Goal: Task Accomplishment & Management: Complete application form

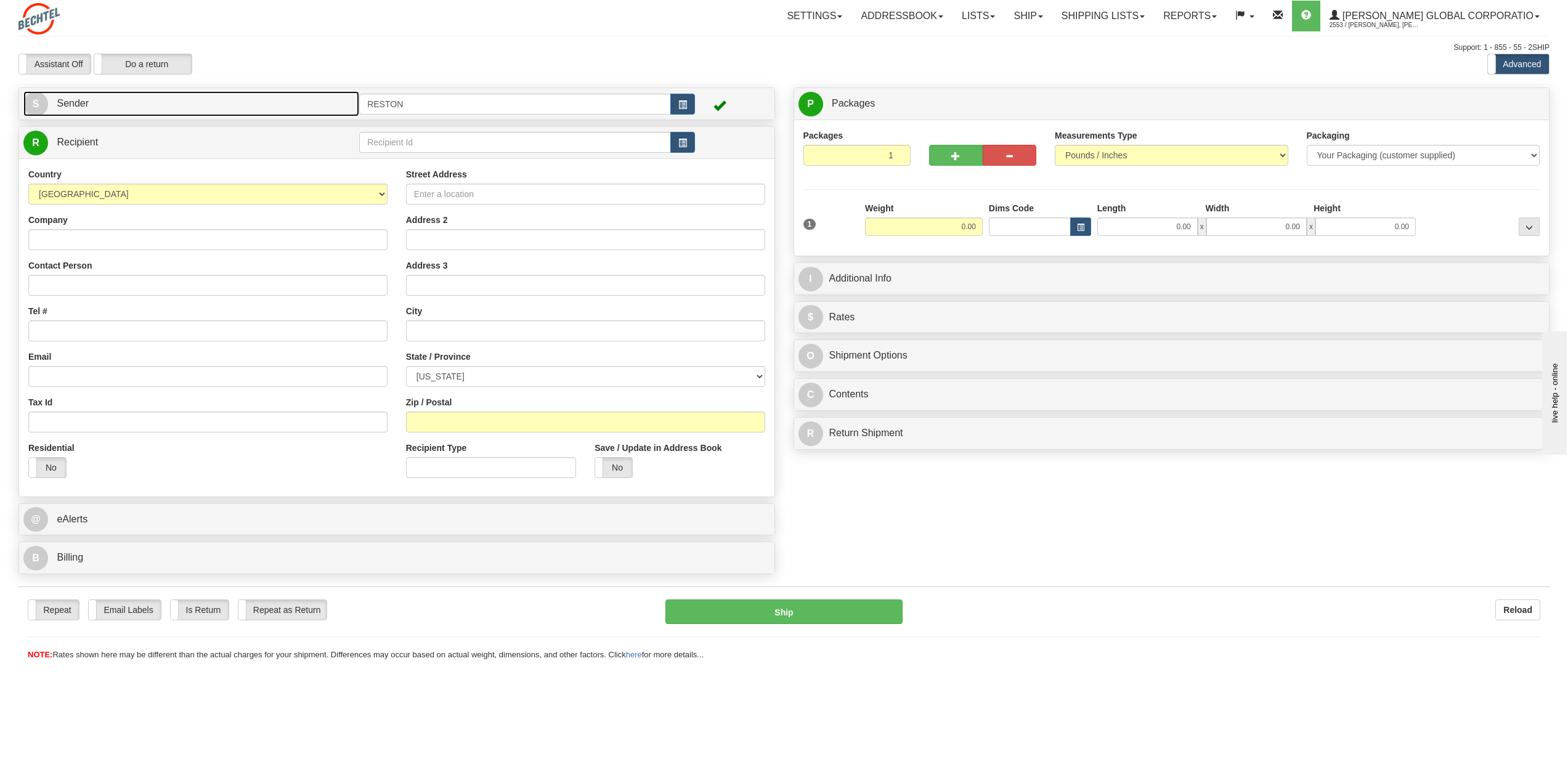
click at [99, 104] on link "S Sender" at bounding box center [191, 103] width 335 height 25
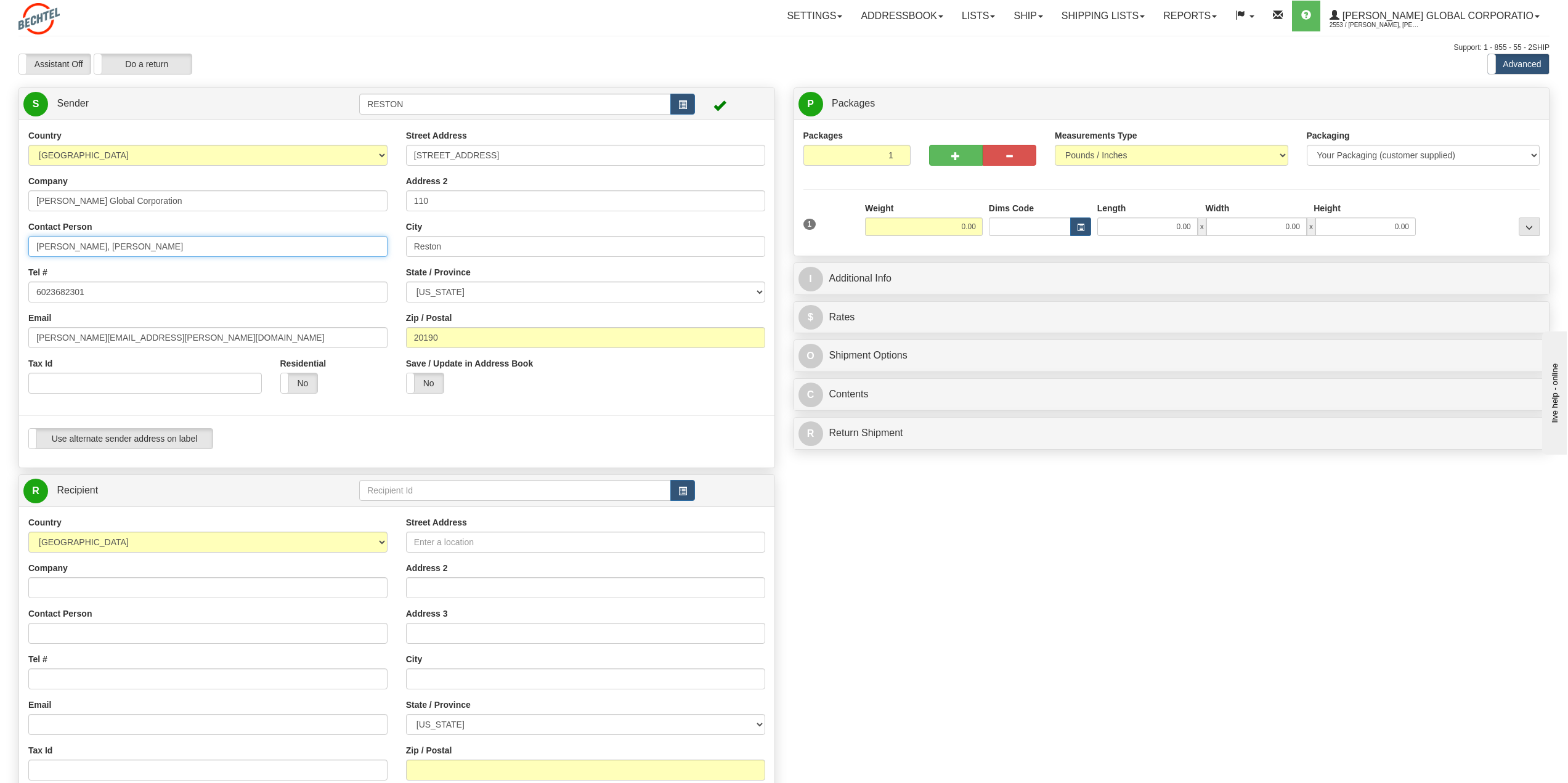
drag, startPoint x: 66, startPoint y: 246, endPoint x: -54, endPoint y: 246, distance: 120.0
click at [0, 246] on html "Training Course Close Toggle navigation Settings Shipping Preferences New Sende…" at bounding box center [784, 391] width 1568 height 783
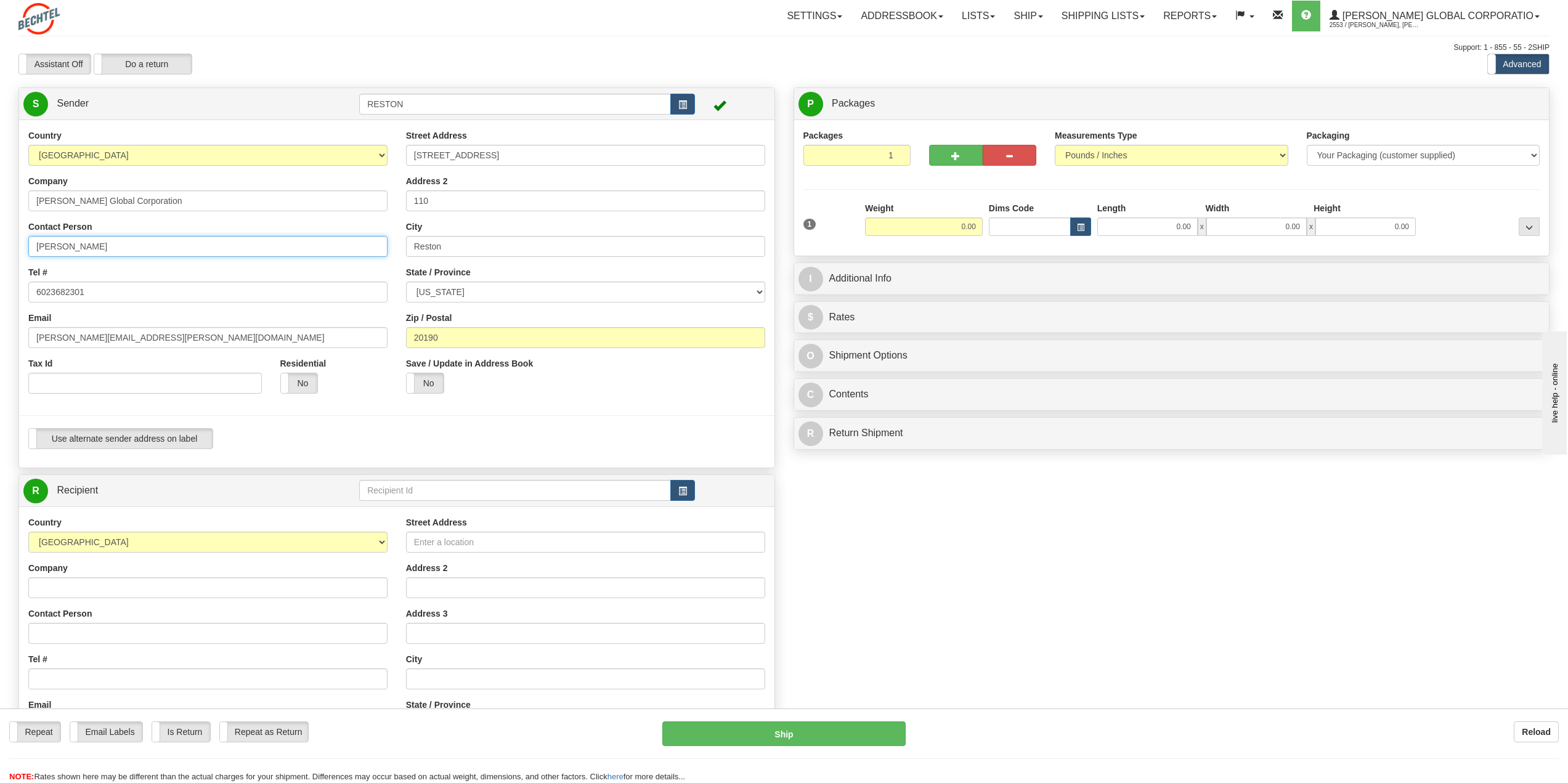
type input "[PERSON_NAME]"
click at [632, 394] on div "Save / Update in Address Book Yes No" at bounding box center [585, 380] width 377 height 45
click at [112, 293] on input "6023682301" at bounding box center [208, 292] width 359 height 21
drag, startPoint x: 112, startPoint y: 293, endPoint x: 29, endPoint y: 299, distance: 83.2
click at [29, 299] on input "6023682301" at bounding box center [208, 292] width 359 height 21
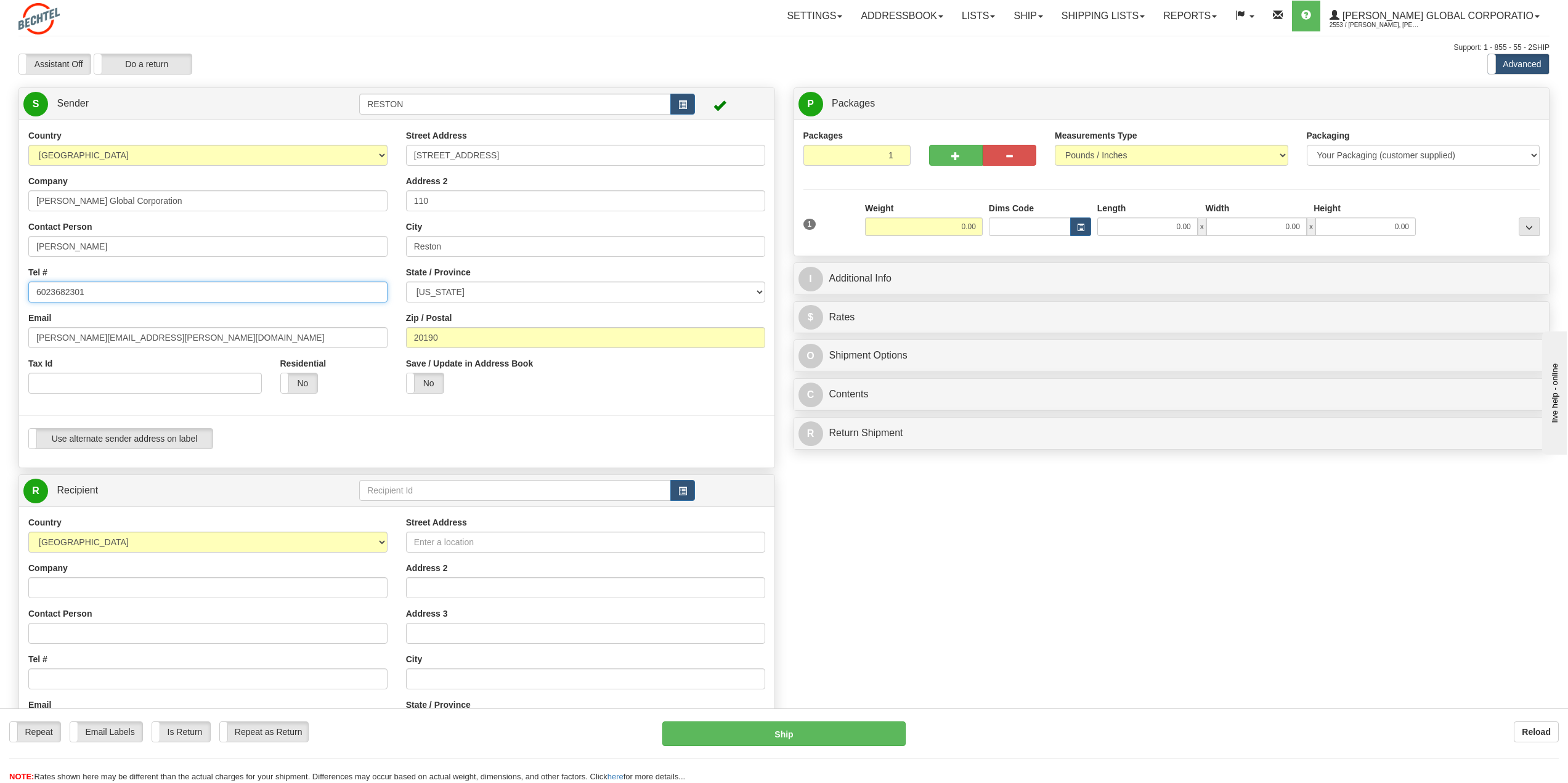
paste input "[PHONE_NUMBER]"
type input "[PHONE_NUMBER]"
click at [752, 449] on div "Use alternate sender address on label Use alternate sender address on label" at bounding box center [397, 443] width 755 height 30
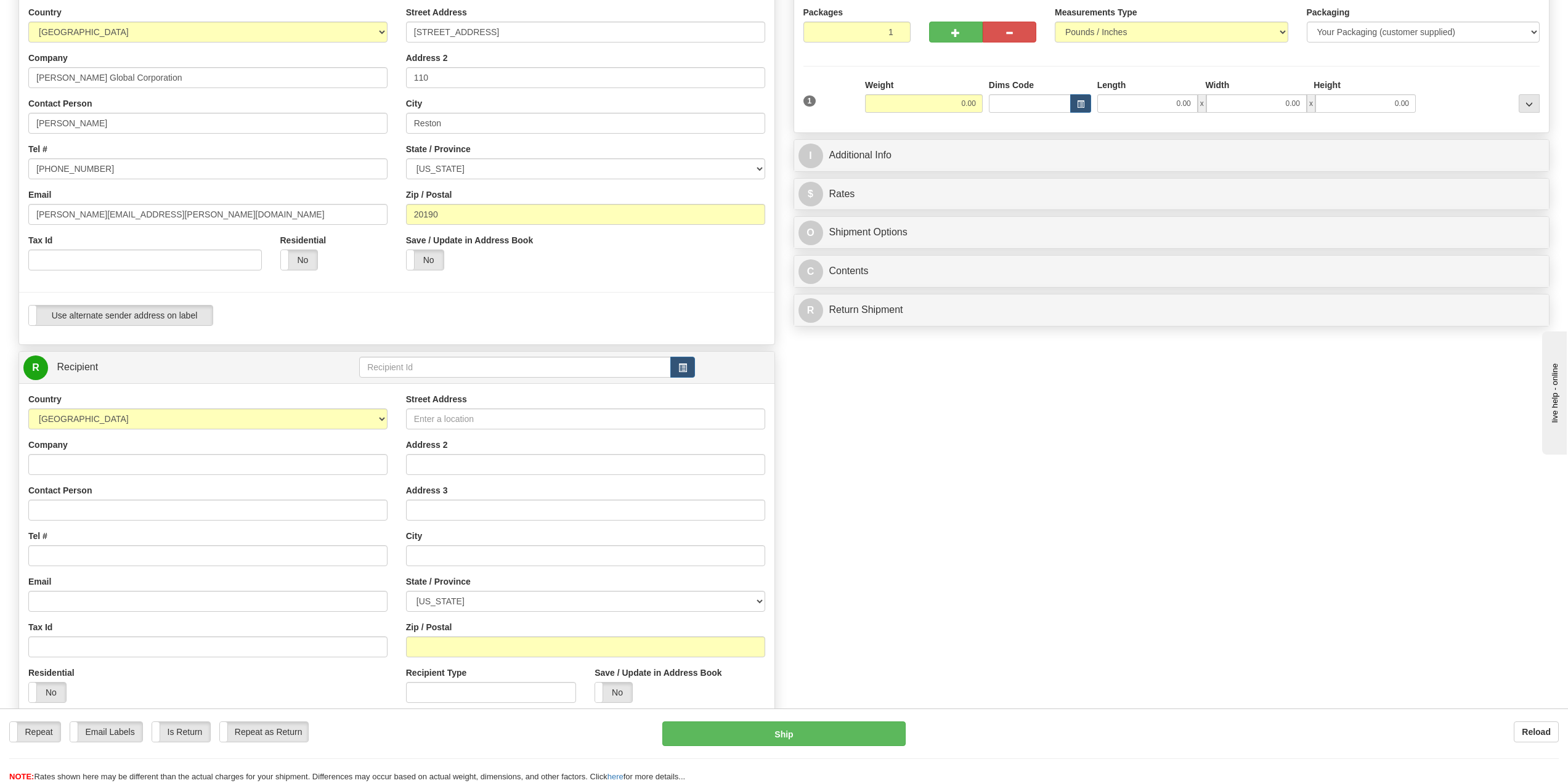
scroll to position [185, 0]
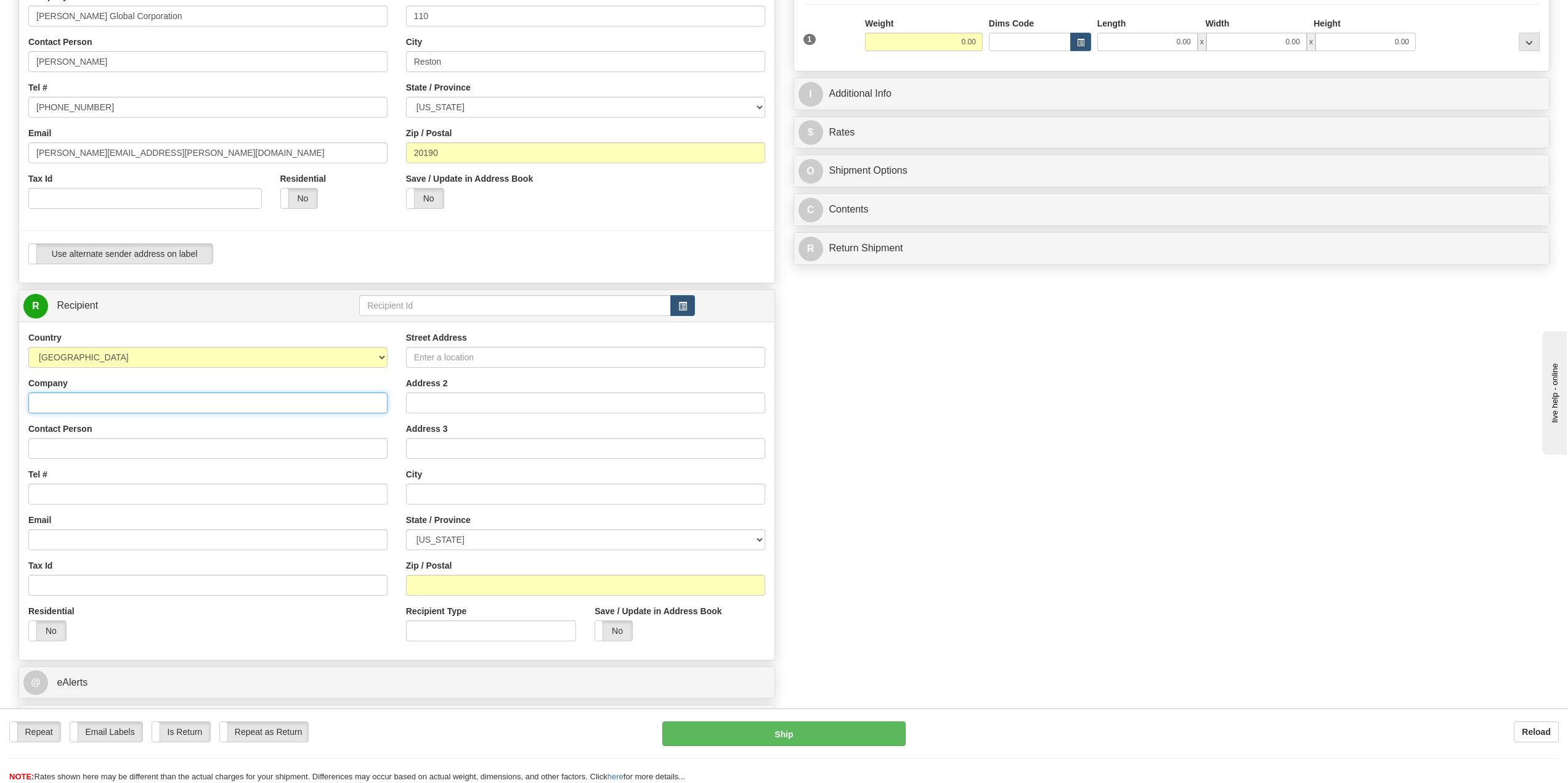
click at [109, 403] on input "Company" at bounding box center [208, 403] width 359 height 21
paste input "[PERSON_NAME]"
drag, startPoint x: 61, startPoint y: 405, endPoint x: 32, endPoint y: 411, distance: 29.6
click at [32, 411] on input "[PERSON_NAME]" at bounding box center [208, 403] width 359 height 21
click at [77, 399] on input "[PERSON_NAME]" at bounding box center [208, 403] width 359 height 21
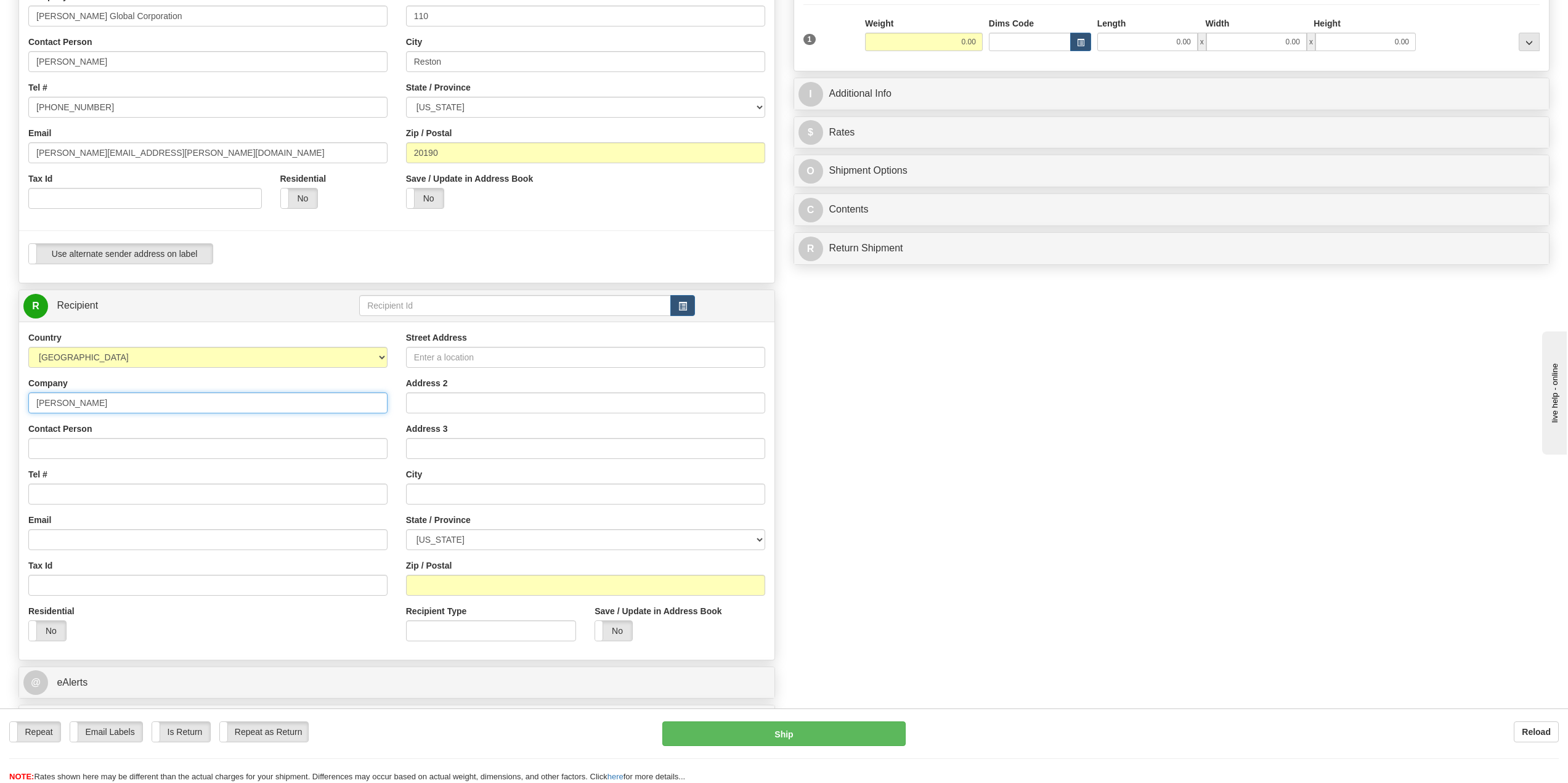
paste input "[PERSON_NAME]"
type input "[PERSON_NAME]"
drag, startPoint x: 129, startPoint y: 401, endPoint x: 20, endPoint y: 406, distance: 109.1
click at [20, 406] on div "Country [GEOGRAPHIC_DATA] [GEOGRAPHIC_DATA] [GEOGRAPHIC_DATA] [GEOGRAPHIC_DATA]…" at bounding box center [208, 491] width 377 height 320
click at [52, 451] on input "Contact Person" at bounding box center [208, 448] width 359 height 21
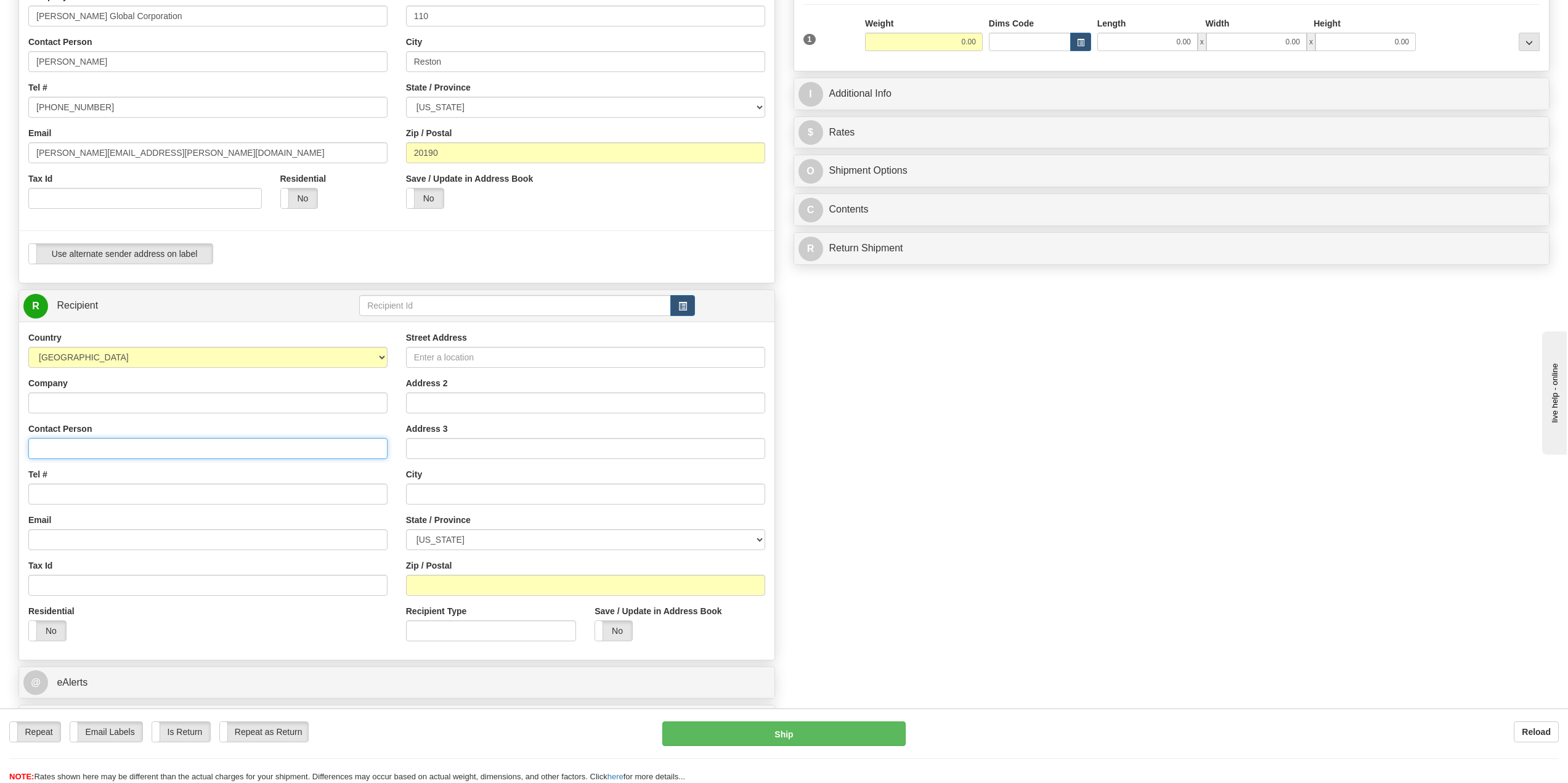
paste input "[PERSON_NAME]"
type input "[PERSON_NAME]"
click at [77, 403] on input "Company" at bounding box center [208, 403] width 359 height 21
type input "[PERSON_NAME]"
click at [66, 495] on input "Tel #" at bounding box center [208, 494] width 359 height 21
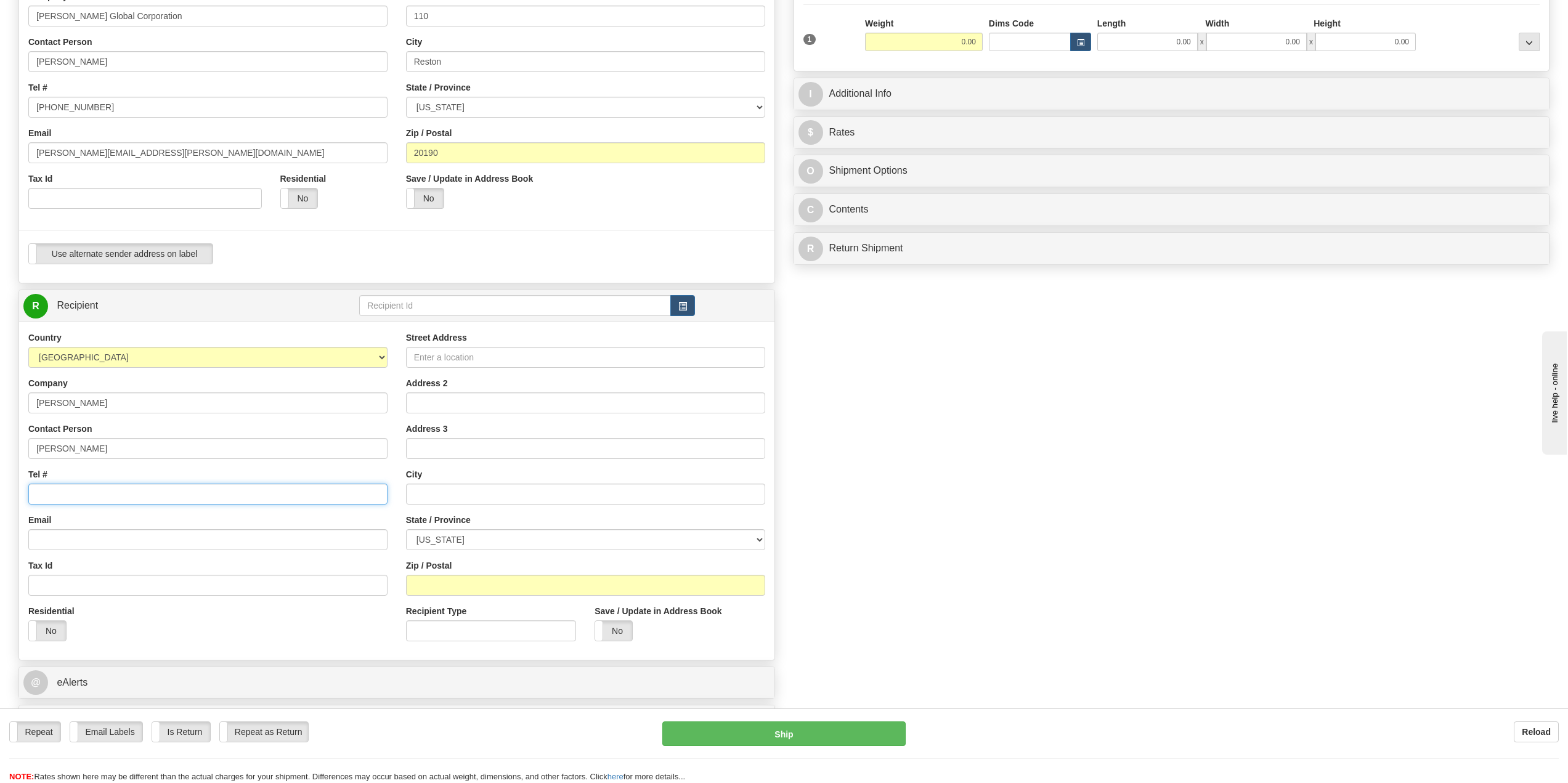
paste input "[PHONE_NUMBER]"
type input "[PHONE_NUMBER]"
click at [70, 534] on input "Email" at bounding box center [208, 539] width 359 height 21
paste input "[EMAIL_ADDRESS][PERSON_NAME][DOMAIN_NAME]"
type input "[EMAIL_ADDRESS][PERSON_NAME][DOMAIN_NAME]"
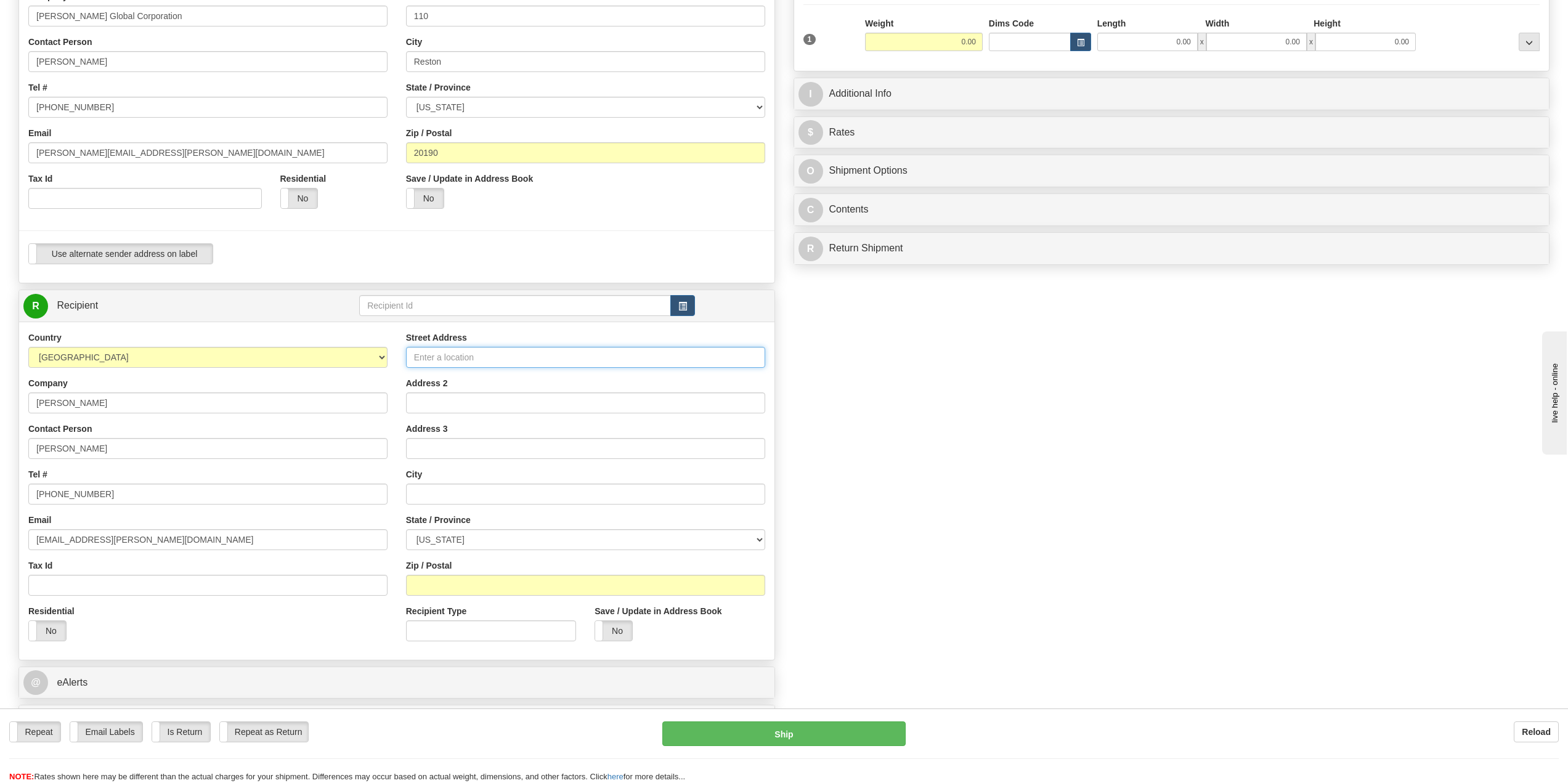
click at [459, 358] on input "Street Address" at bounding box center [585, 357] width 359 height 21
click at [476, 357] on input "Street Address" at bounding box center [585, 357] width 359 height 21
paste input "[STREET_ADDRESS]"
type input "[STREET_ADDRESS]"
click at [441, 491] on input "text" at bounding box center [585, 494] width 359 height 21
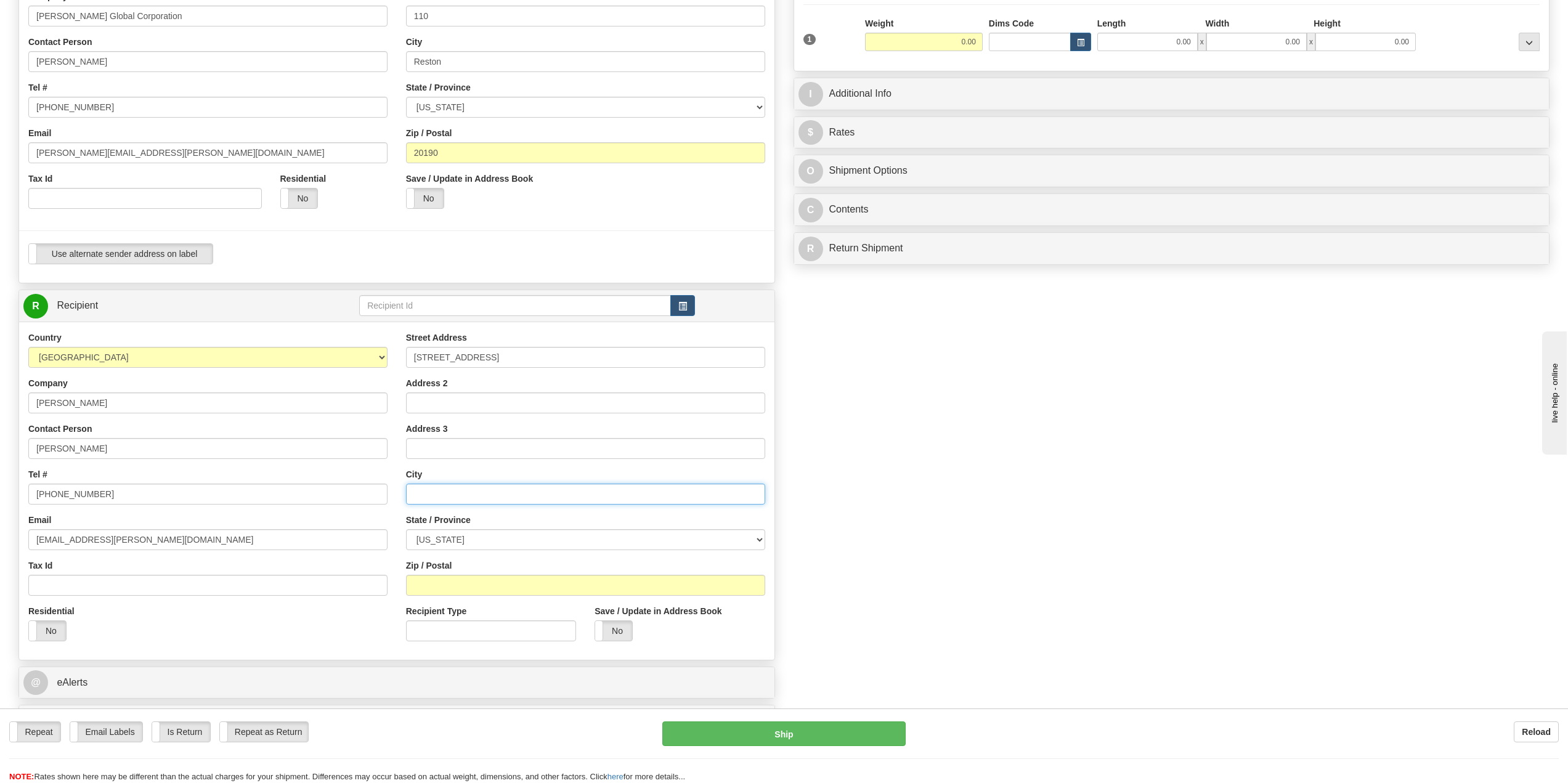
paste input "[PERSON_NAME]"
type input "[PERSON_NAME]"
click at [460, 538] on select "[US_STATE] [US_STATE] [US_STATE] [US_STATE] Armed Forces America Armed Forces E…" at bounding box center [585, 539] width 359 height 21
select select "WY"
click at [406, 529] on select "[US_STATE] [US_STATE] [US_STATE] [US_STATE] Armed Forces America Armed Forces E…" at bounding box center [585, 539] width 359 height 21
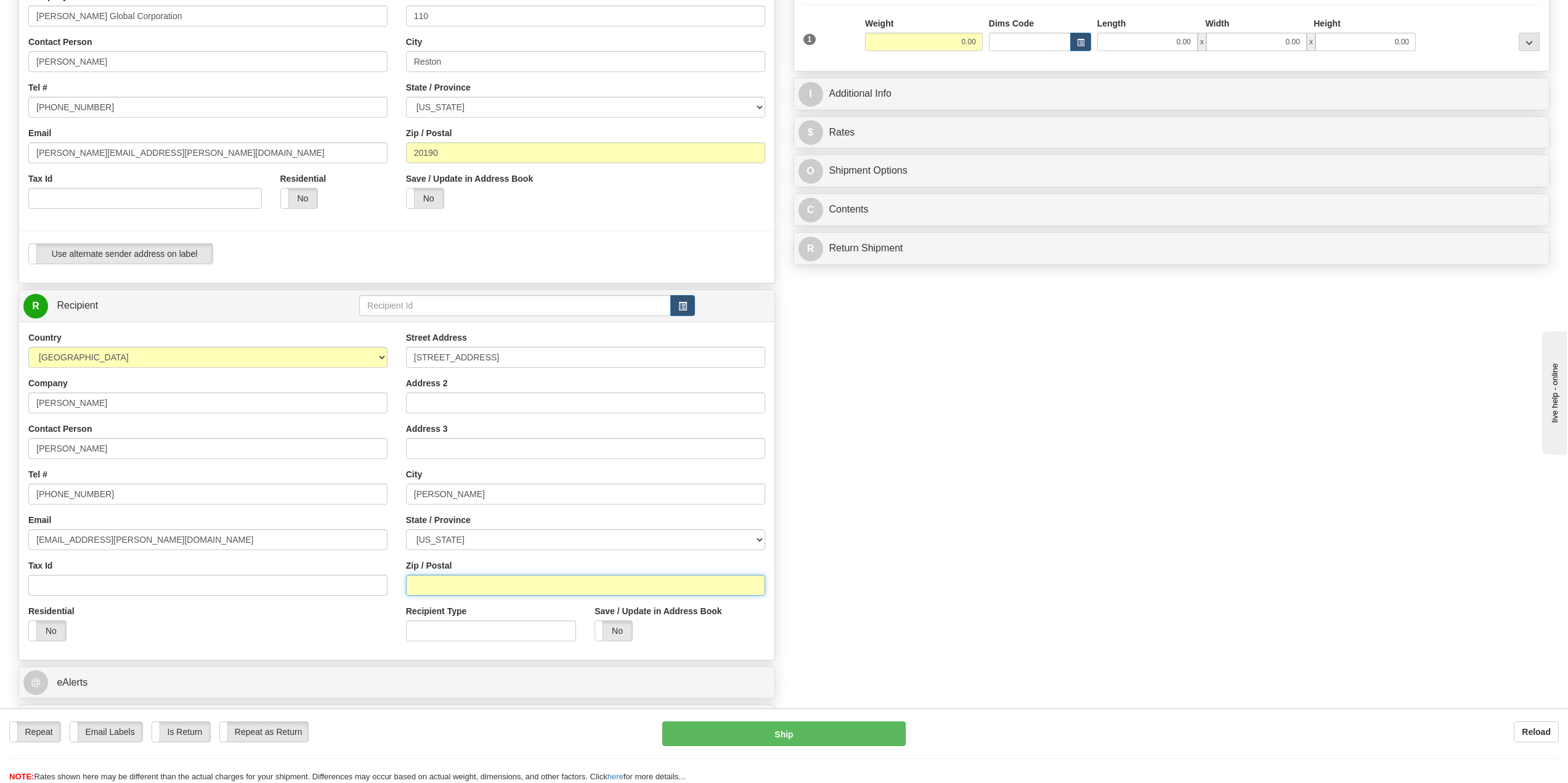
click at [489, 589] on input "Zip / Postal" at bounding box center [585, 585] width 359 height 21
paste input "83101"
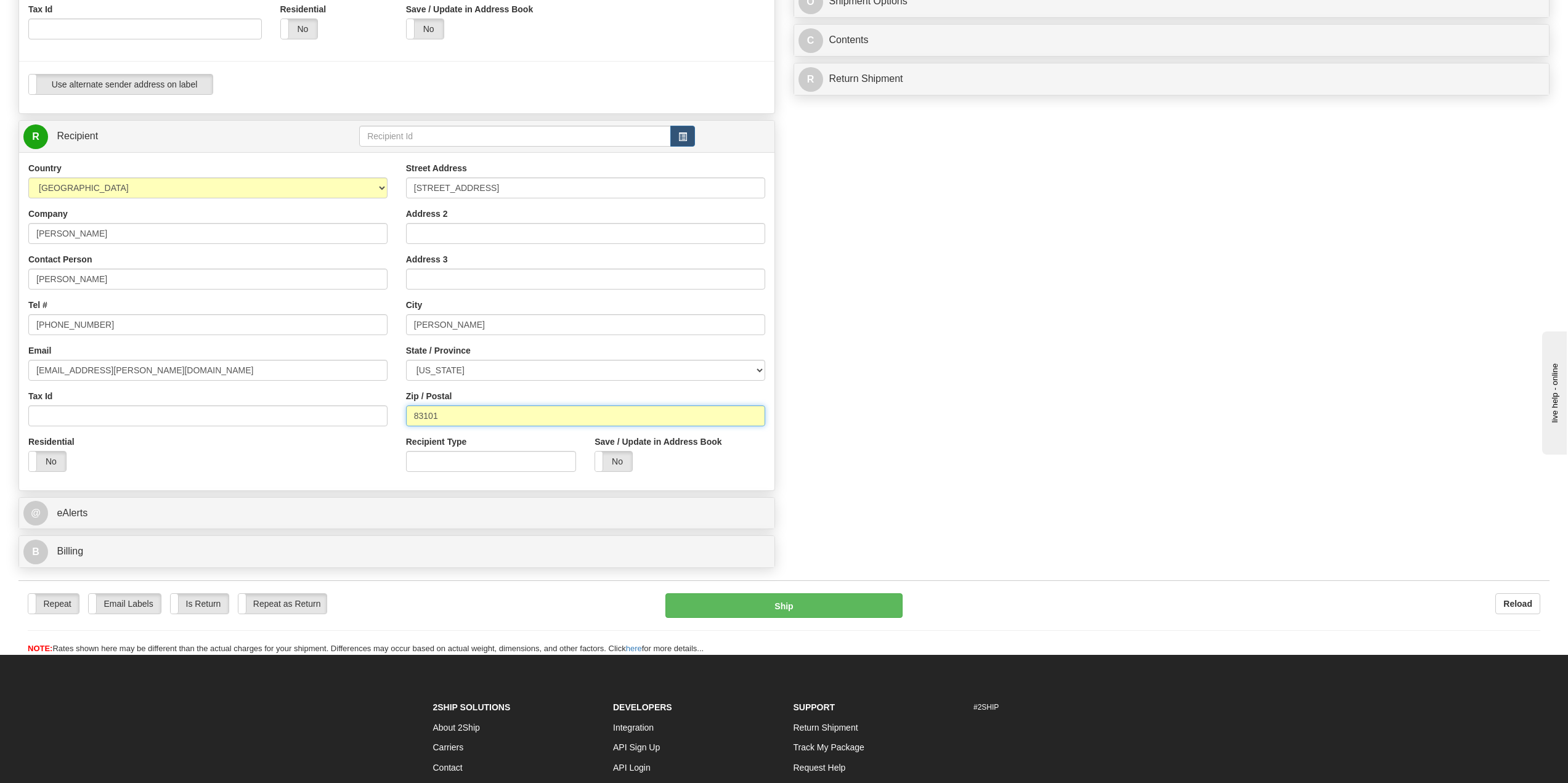
scroll to position [370, 0]
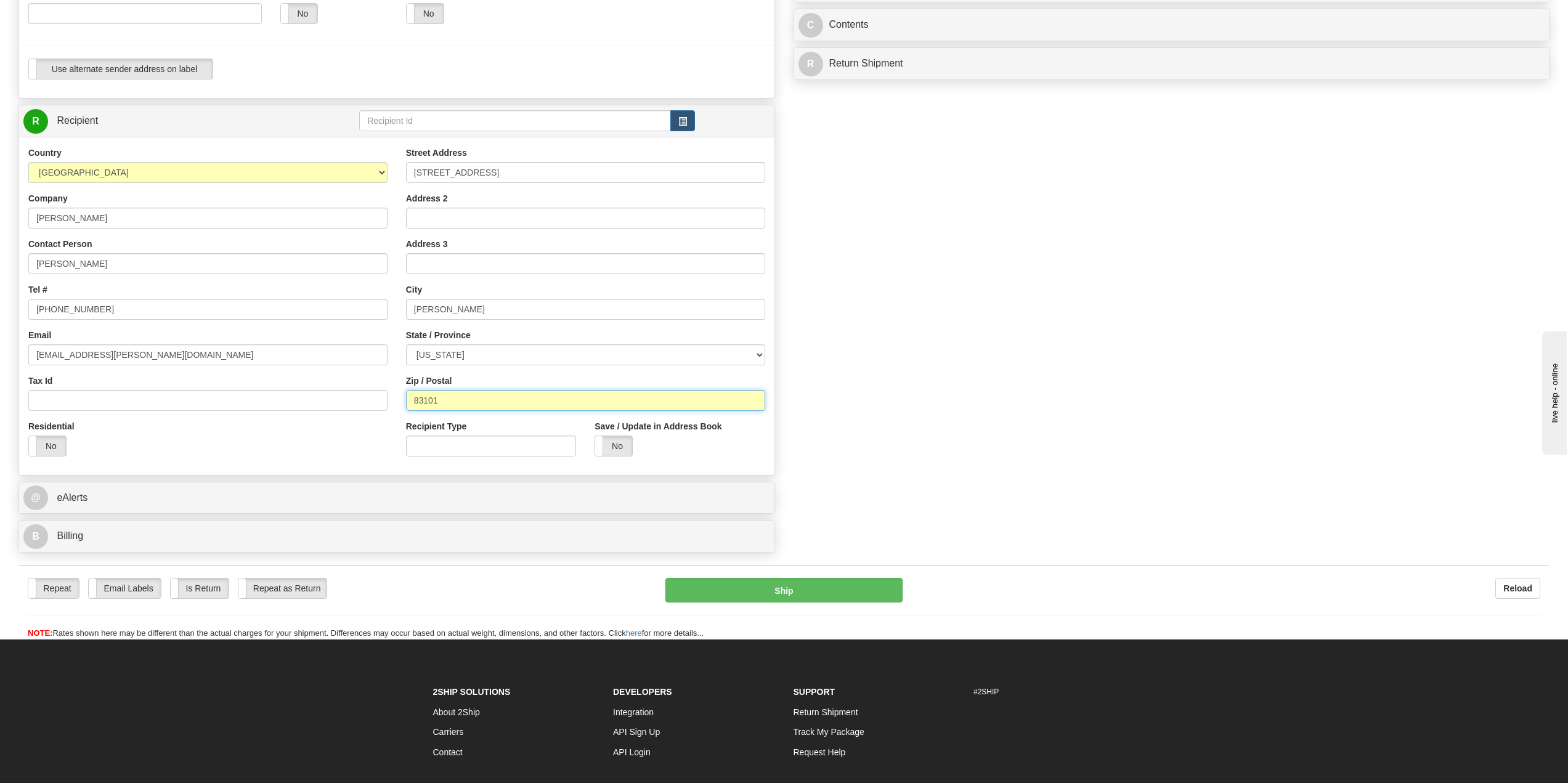
type input "83101"
click at [911, 461] on div "Create a label for the return Create Pickup Without Label S" at bounding box center [784, 138] width 1550 height 841
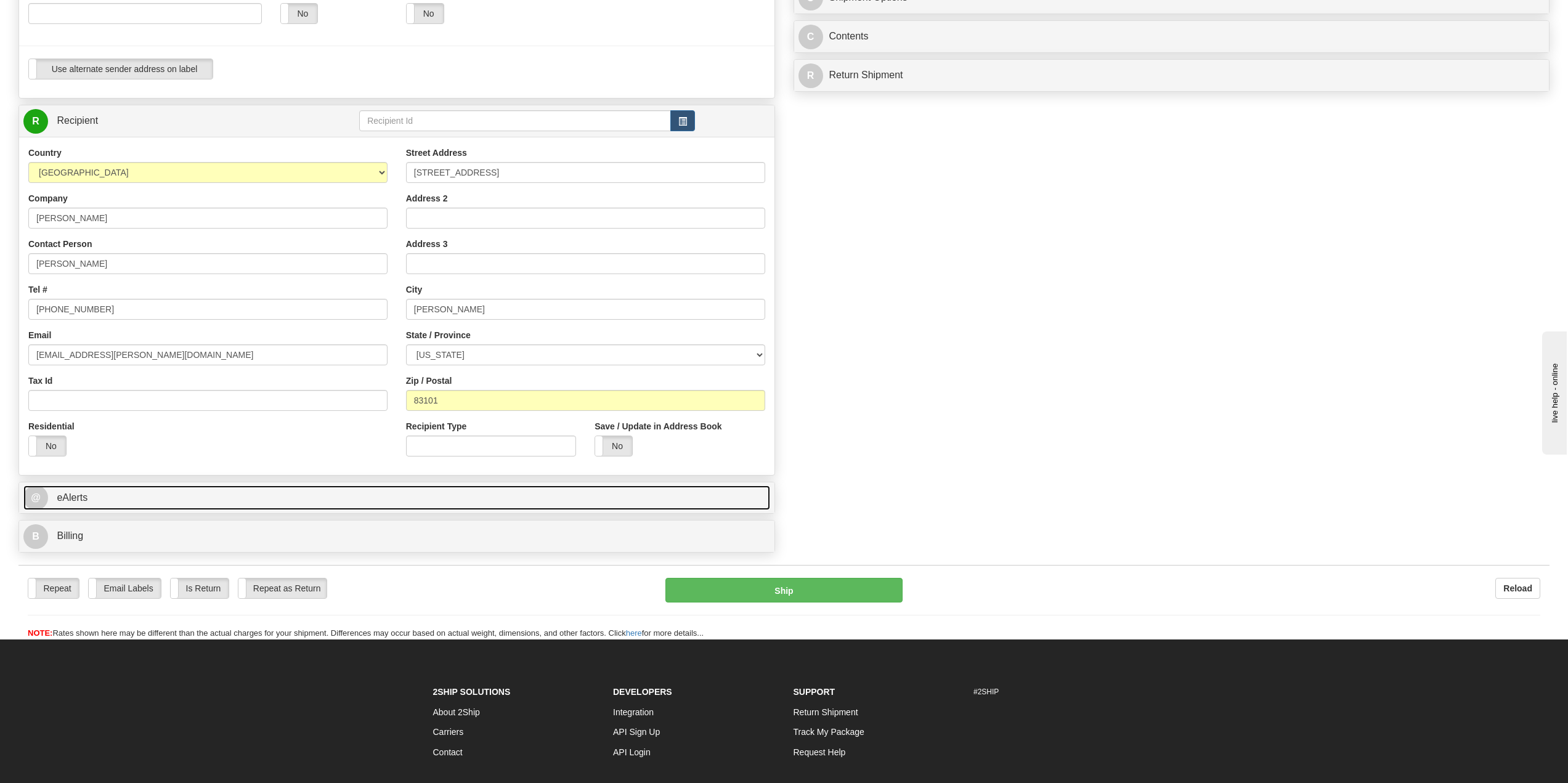
click at [105, 500] on link "@ eAlerts" at bounding box center [397, 498] width 747 height 25
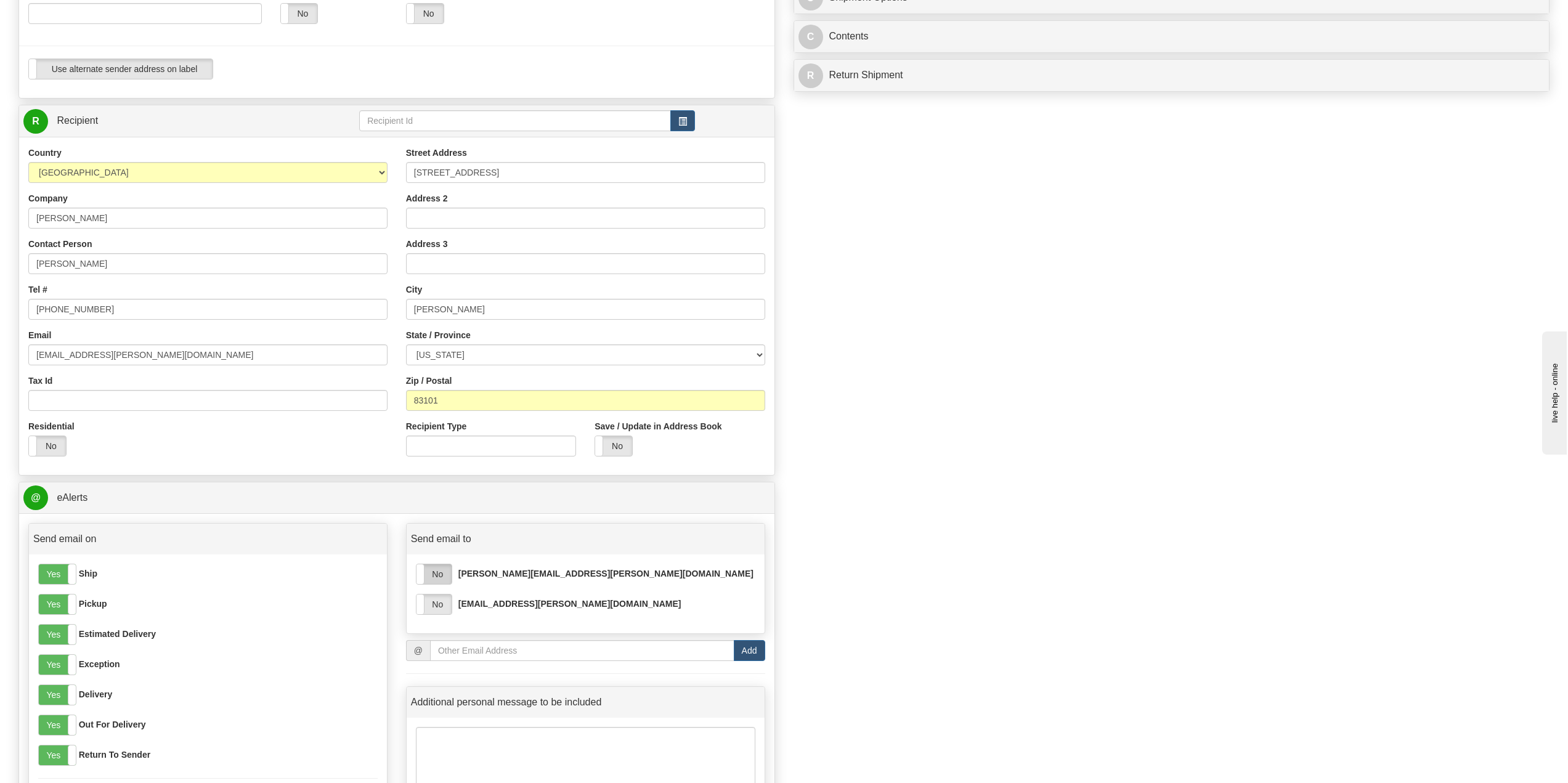
click at [439, 574] on label "No" at bounding box center [434, 574] width 35 height 19
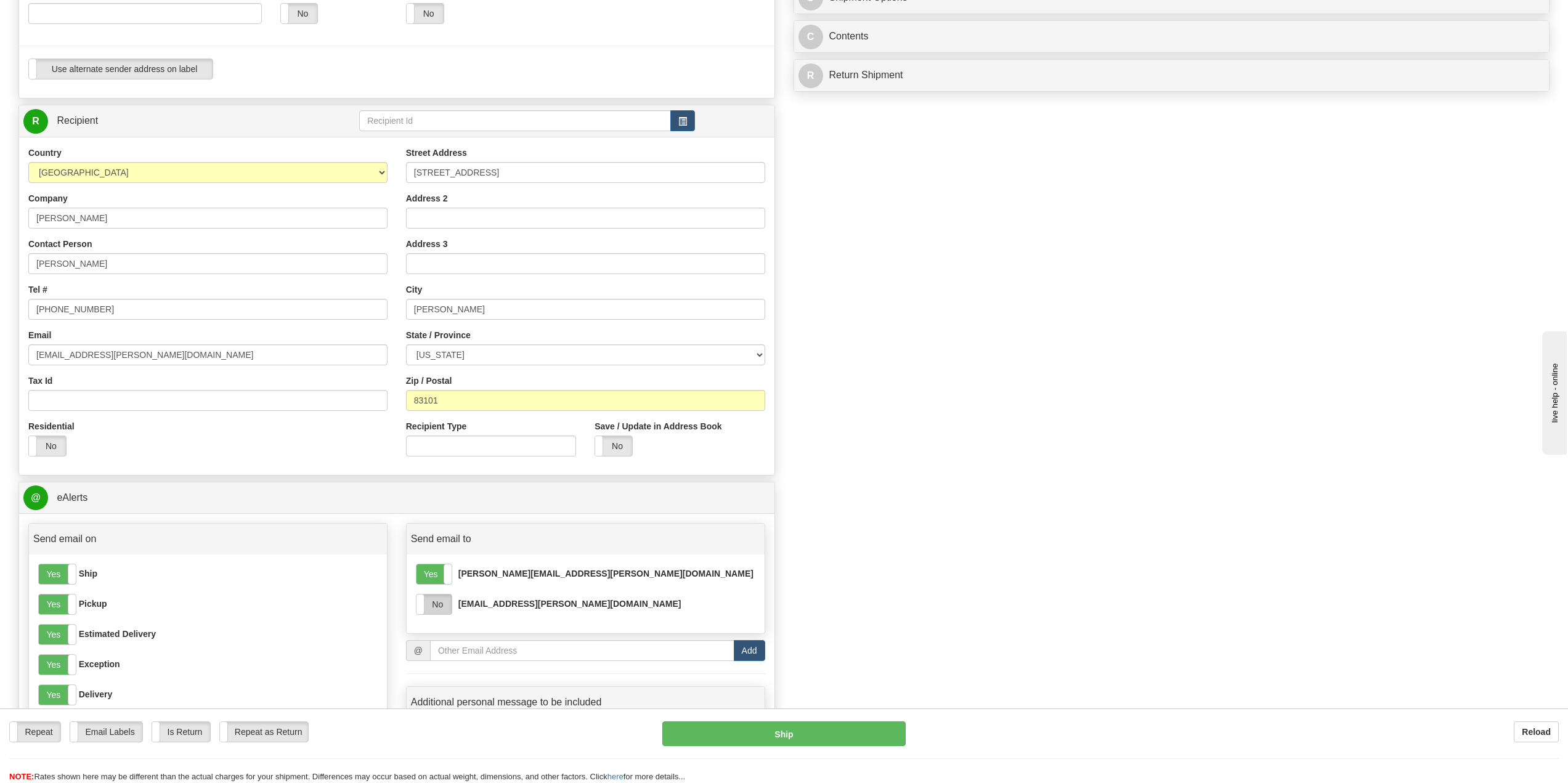
click at [442, 606] on label "No" at bounding box center [434, 604] width 35 height 19
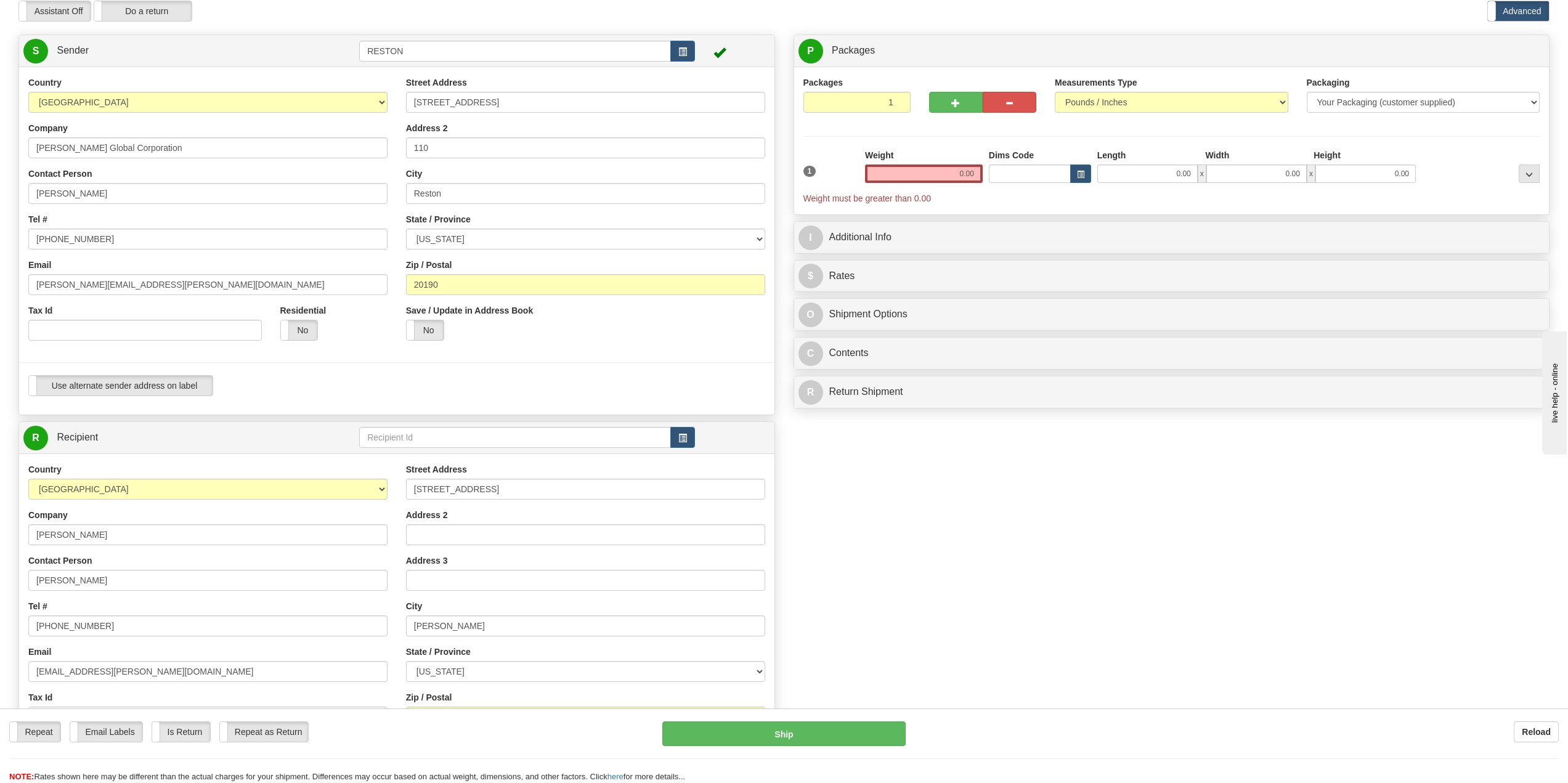
scroll to position [0, 0]
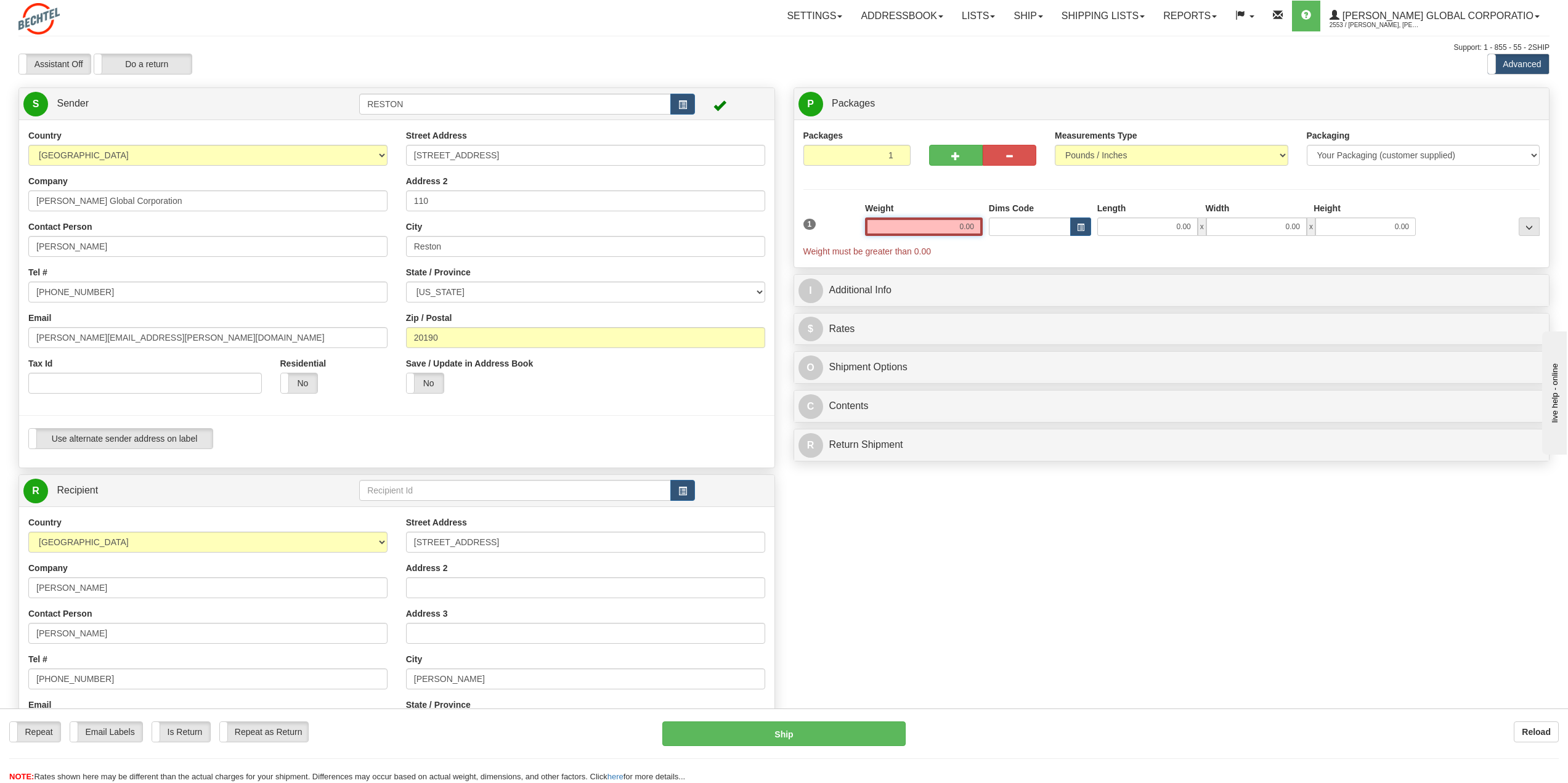
click at [946, 227] on input "0.00" at bounding box center [924, 227] width 118 height 19
type input "5.00"
click at [1111, 155] on select "Pounds / Inches Kilograms / Centimeters" at bounding box center [1172, 155] width 234 height 21
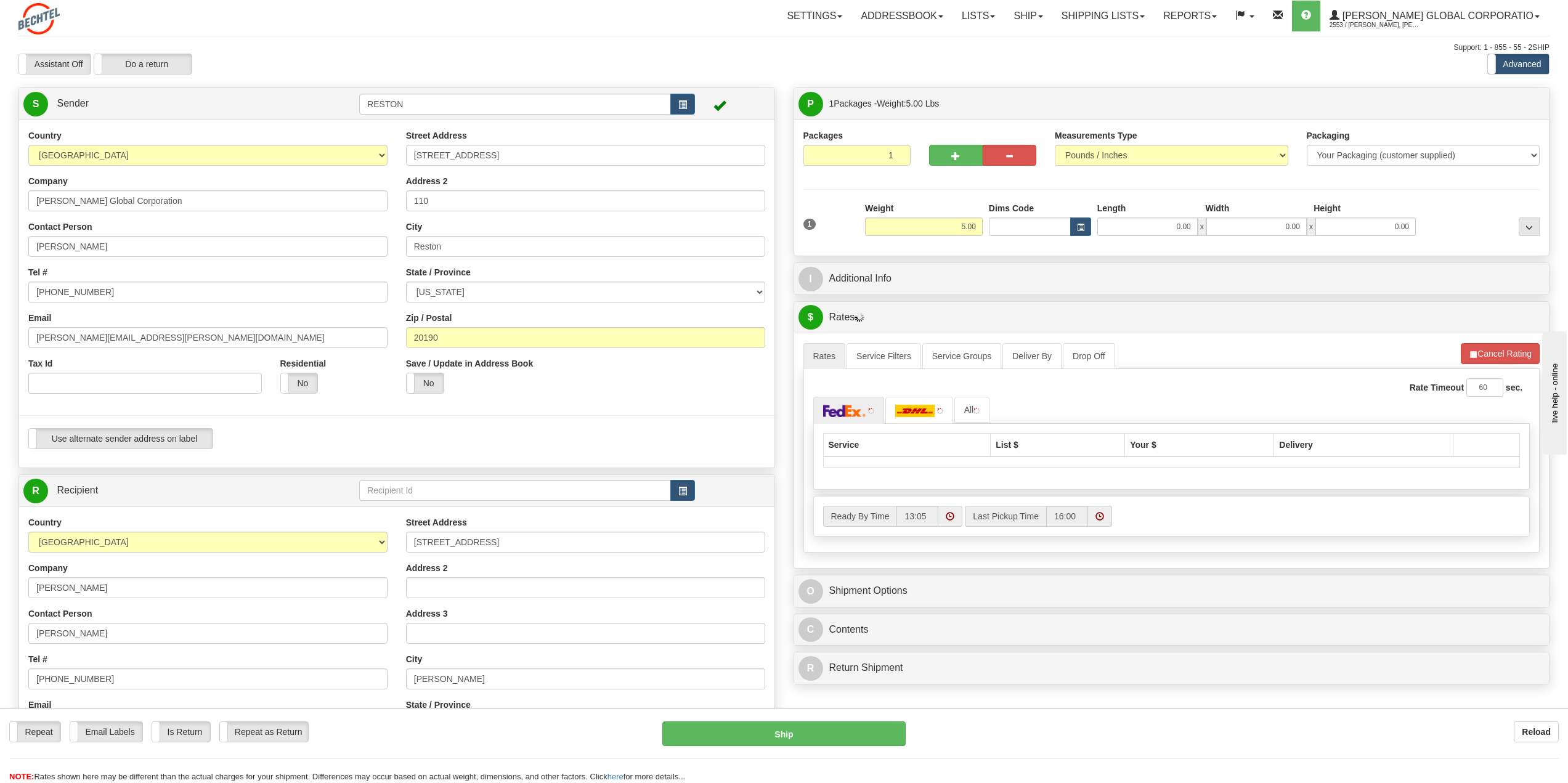
click at [1336, 177] on div "Packages 1 1 Measurements Type" at bounding box center [1172, 188] width 736 height 117
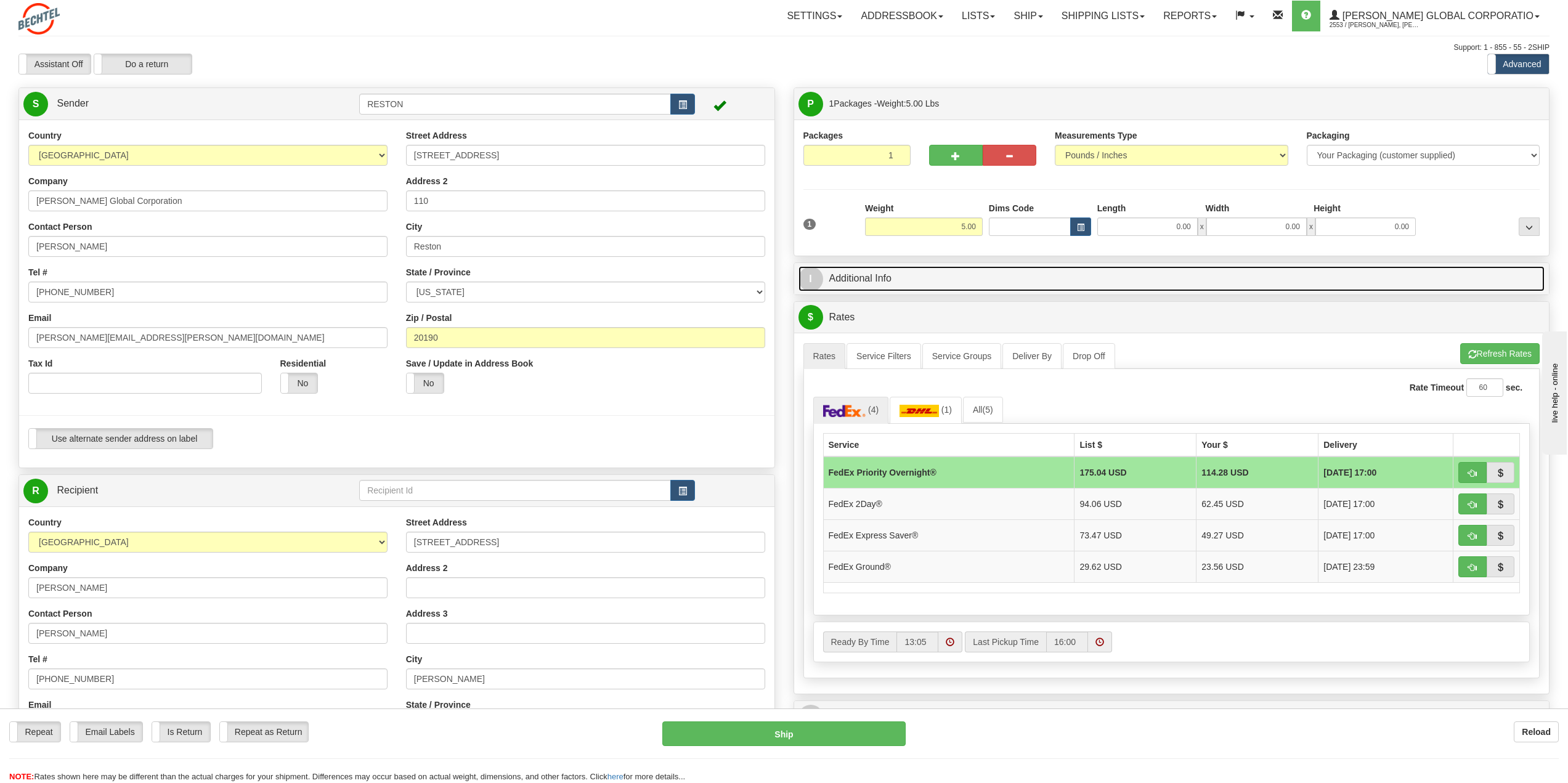
click at [864, 278] on link "I Additional Info" at bounding box center [1172, 279] width 747 height 25
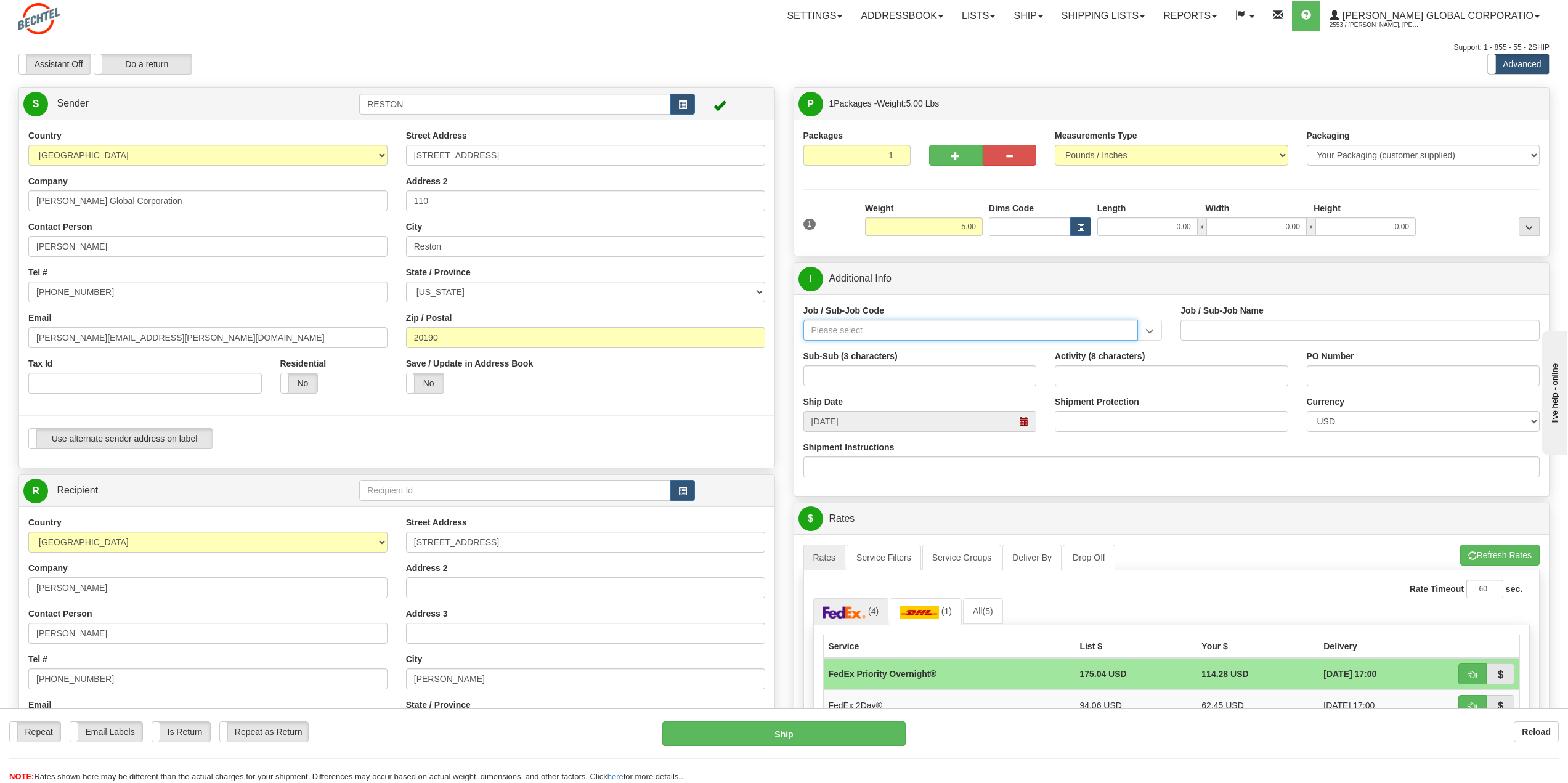
click at [853, 335] on input "Job / Sub-Job Code" at bounding box center [971, 330] width 335 height 21
paste input "26396"
click at [832, 349] on div "26396-TFW" at bounding box center [968, 349] width 323 height 13
type input "26396-TFW"
type input "NATRIUM DEMONSTRATION - TFF PROCUREMENT AND CONST"
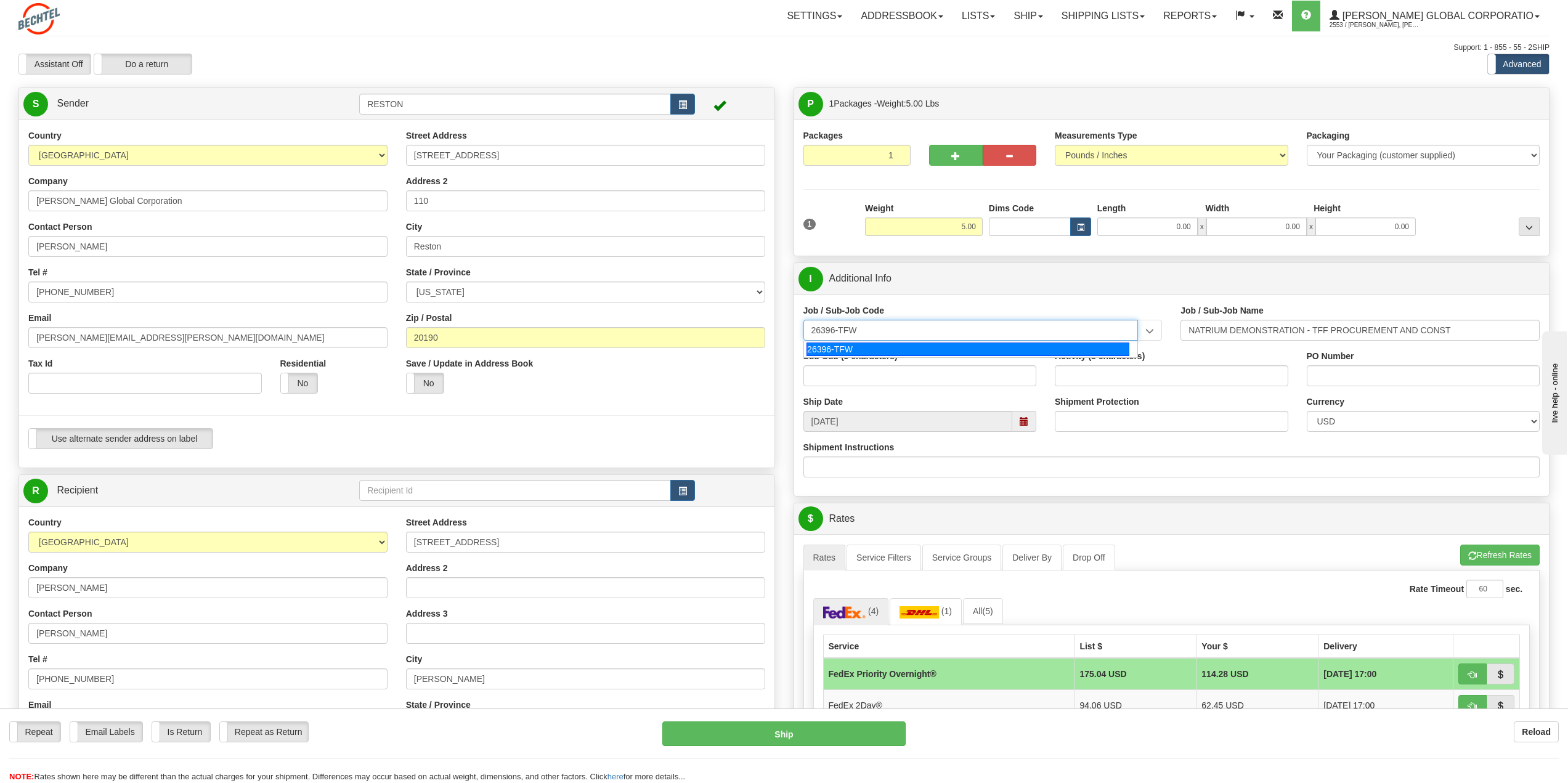
type input "26396-TFW"
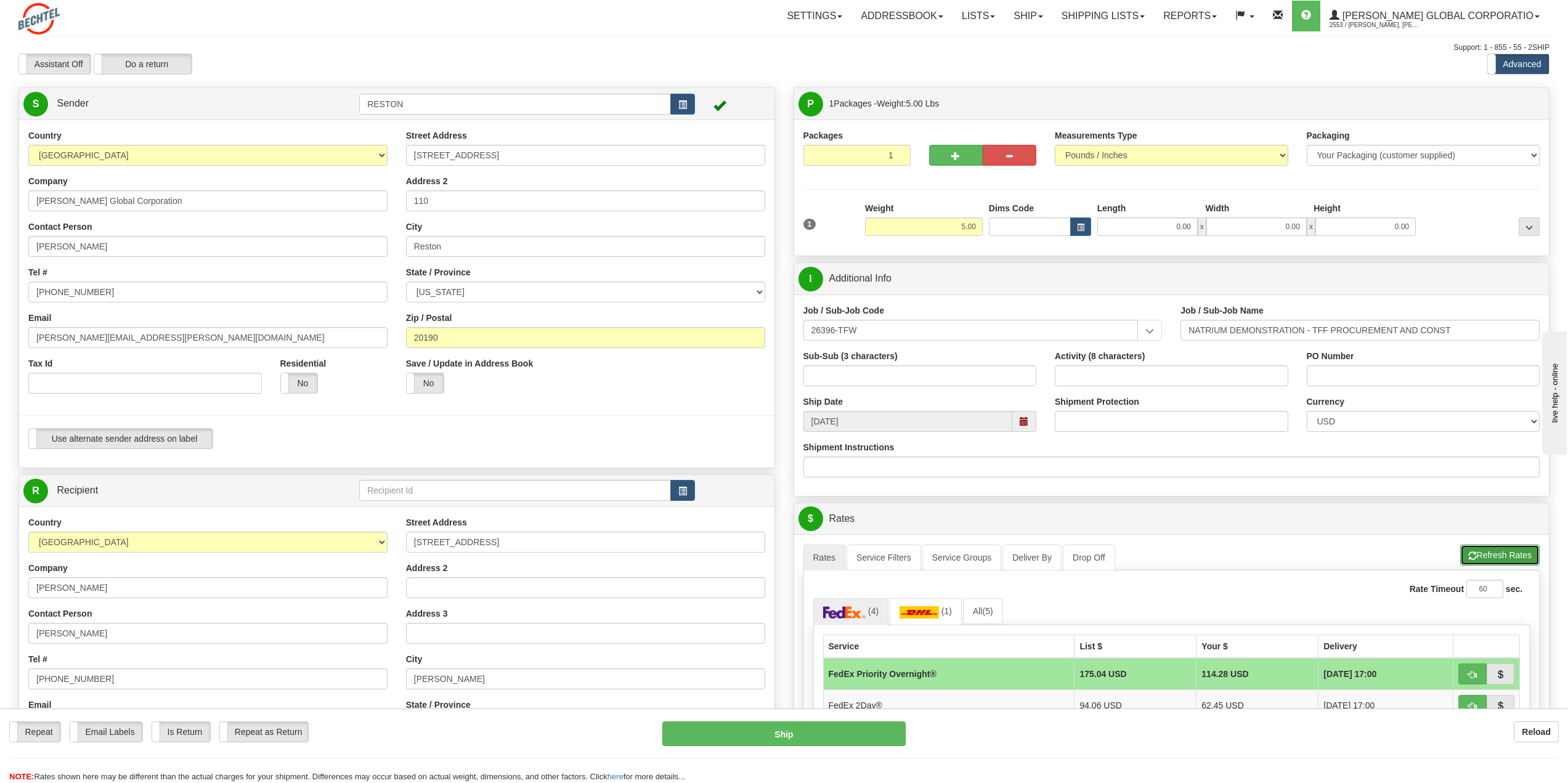
click at [1476, 553] on button "Refresh Rates" at bounding box center [1500, 555] width 80 height 21
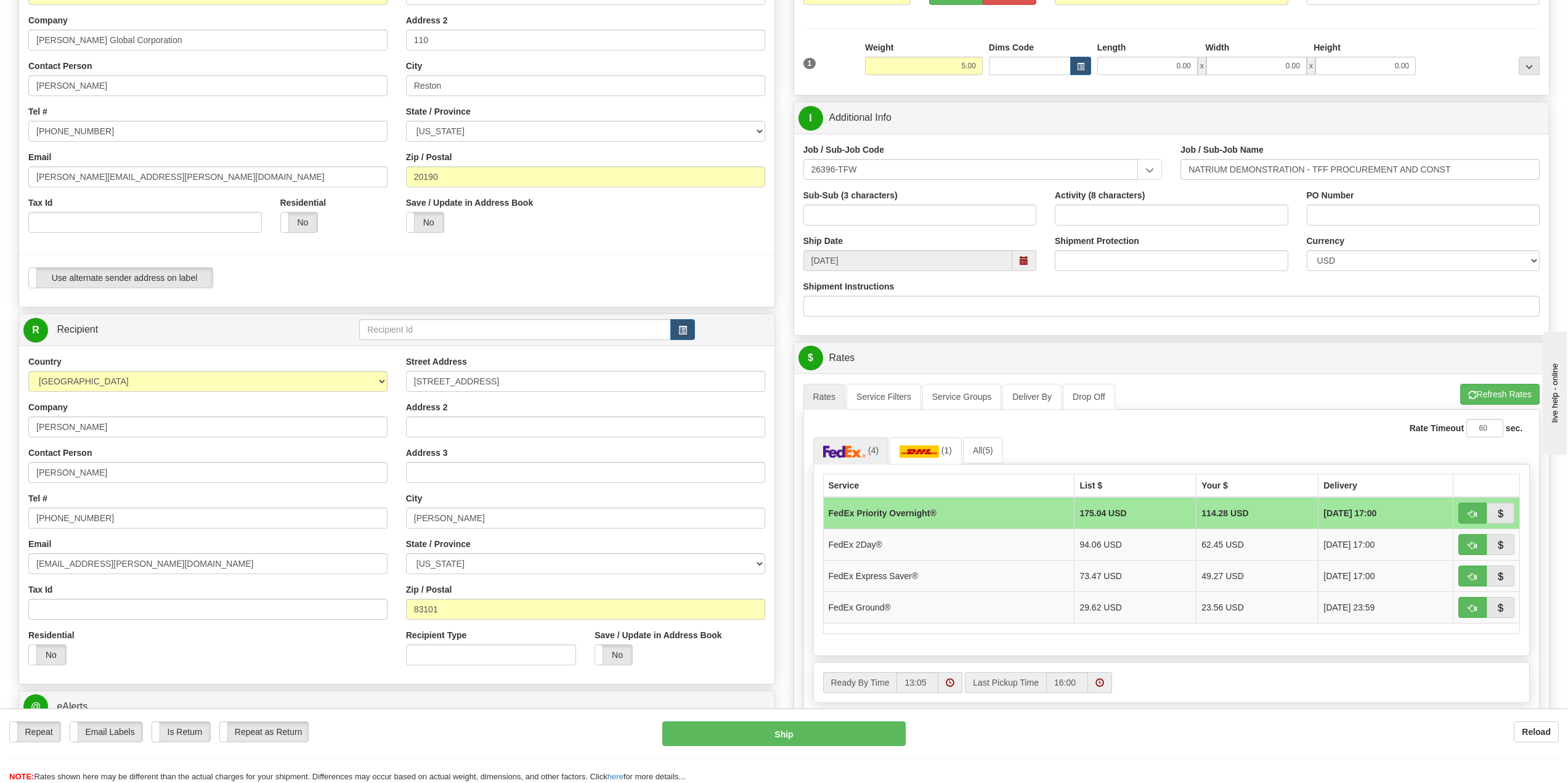
scroll to position [185, 0]
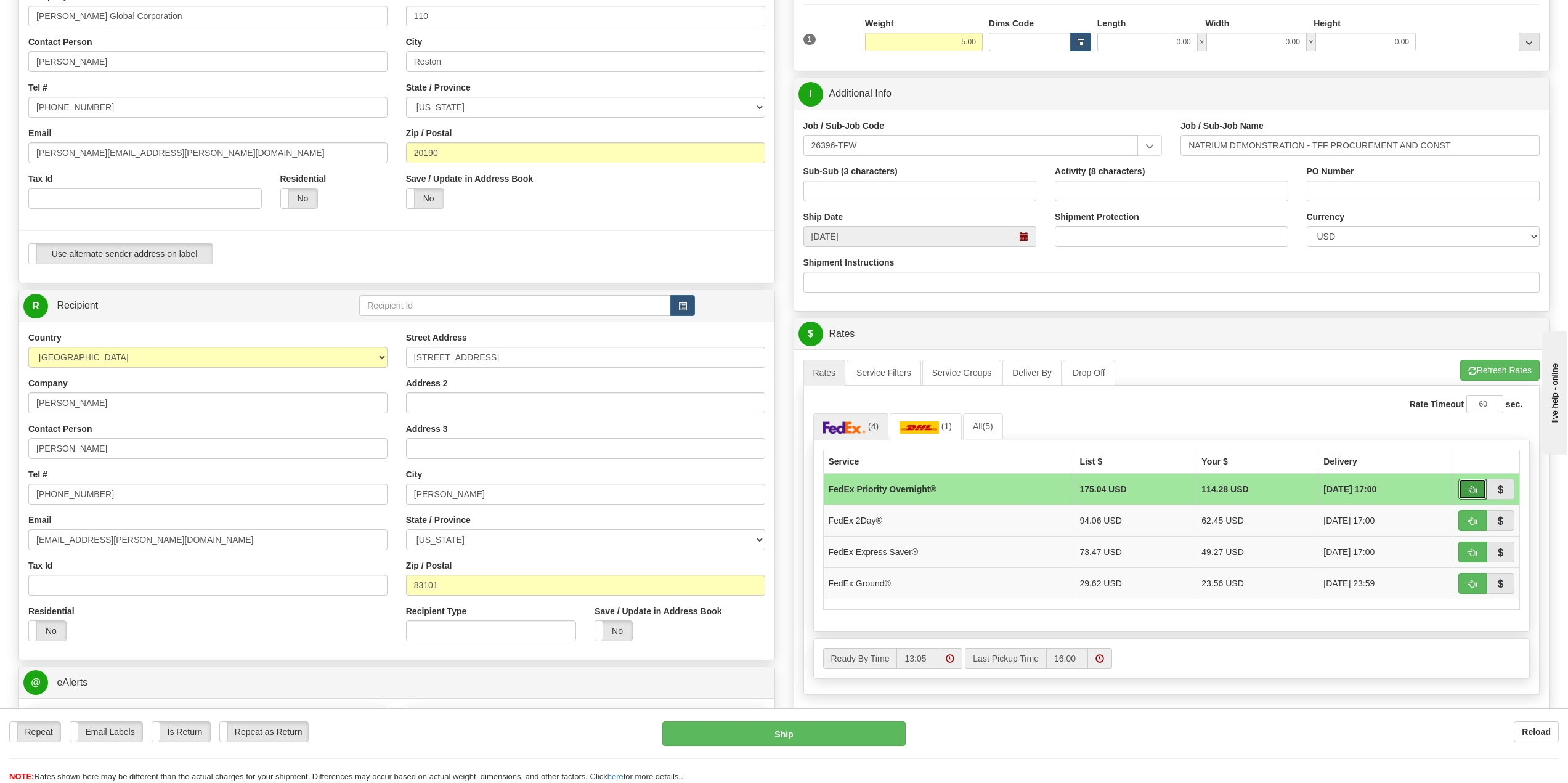
click at [1475, 488] on span "button" at bounding box center [1472, 490] width 8 height 8
type input "01"
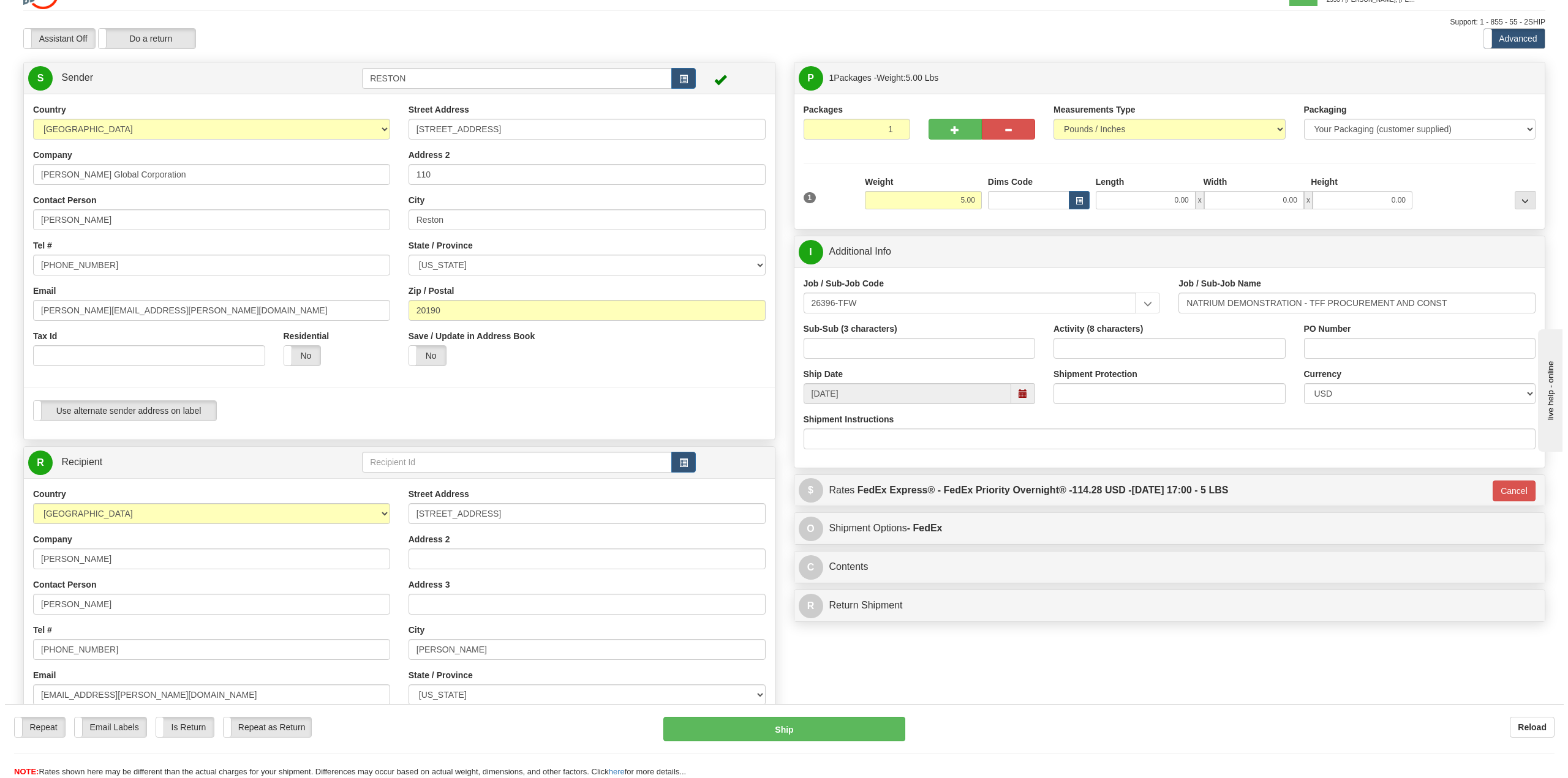
scroll to position [0, 0]
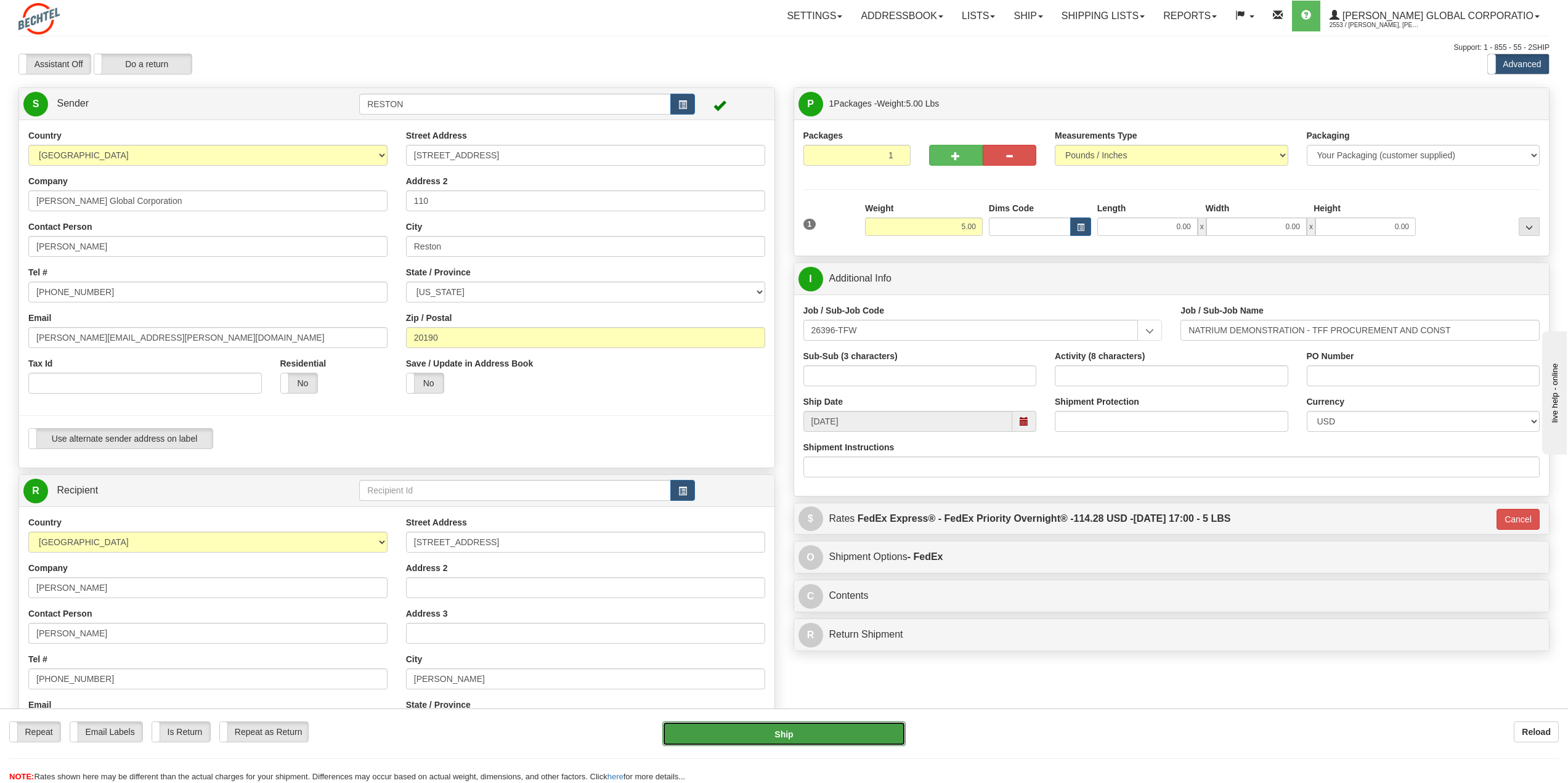
click at [782, 736] on button "Ship" at bounding box center [784, 733] width 243 height 24
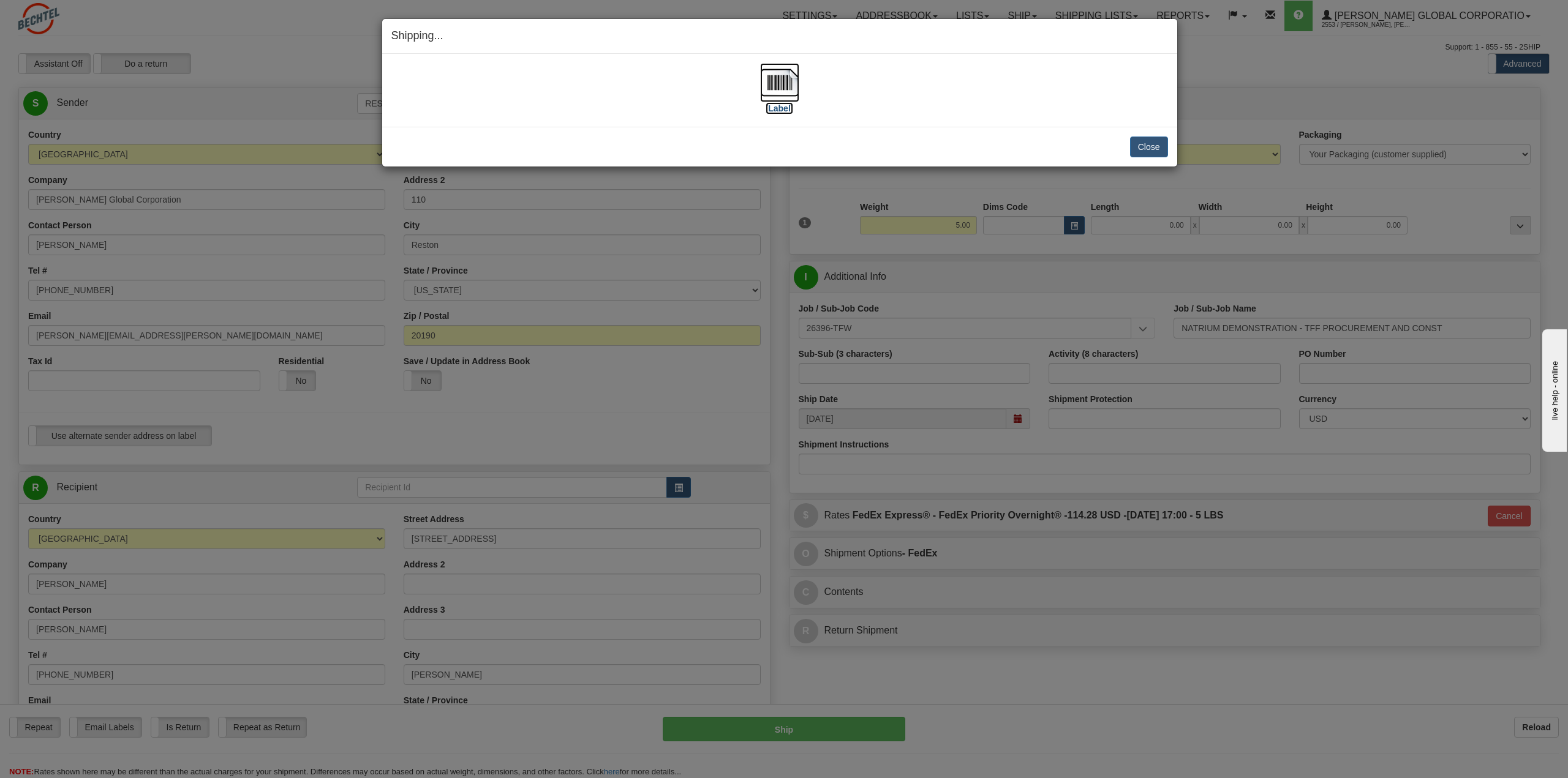
click at [775, 92] on img at bounding box center [779, 82] width 39 height 39
